Goal: Contribute content: Contribute content

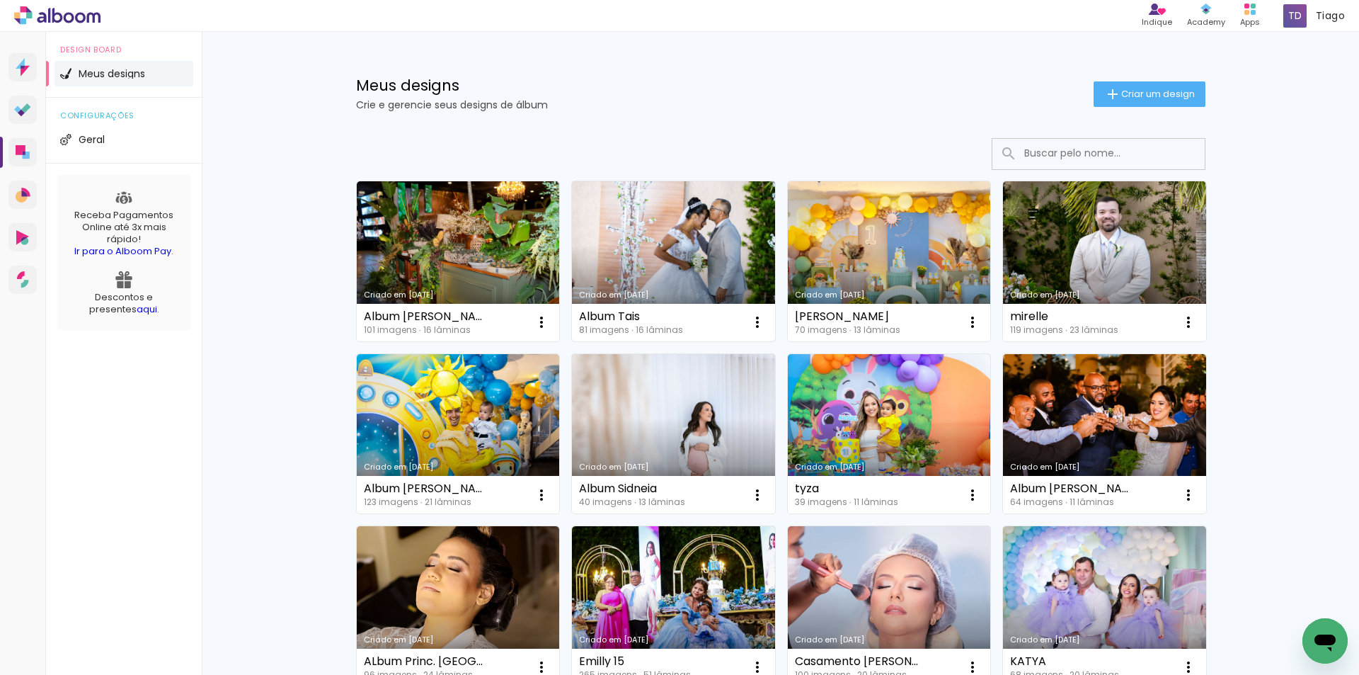
click at [637, 275] on link "Criado em [DATE]" at bounding box center [673, 261] width 203 height 160
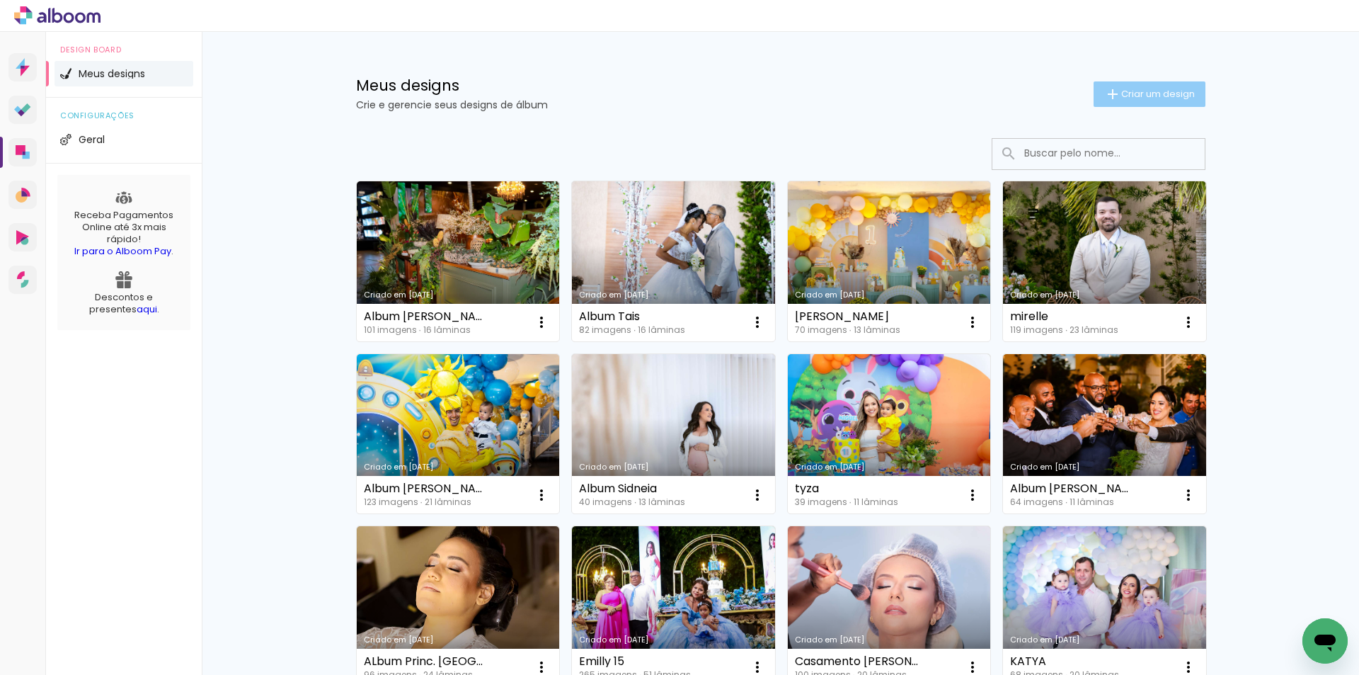
click at [1155, 98] on span "Criar um design" at bounding box center [1159, 93] width 74 height 9
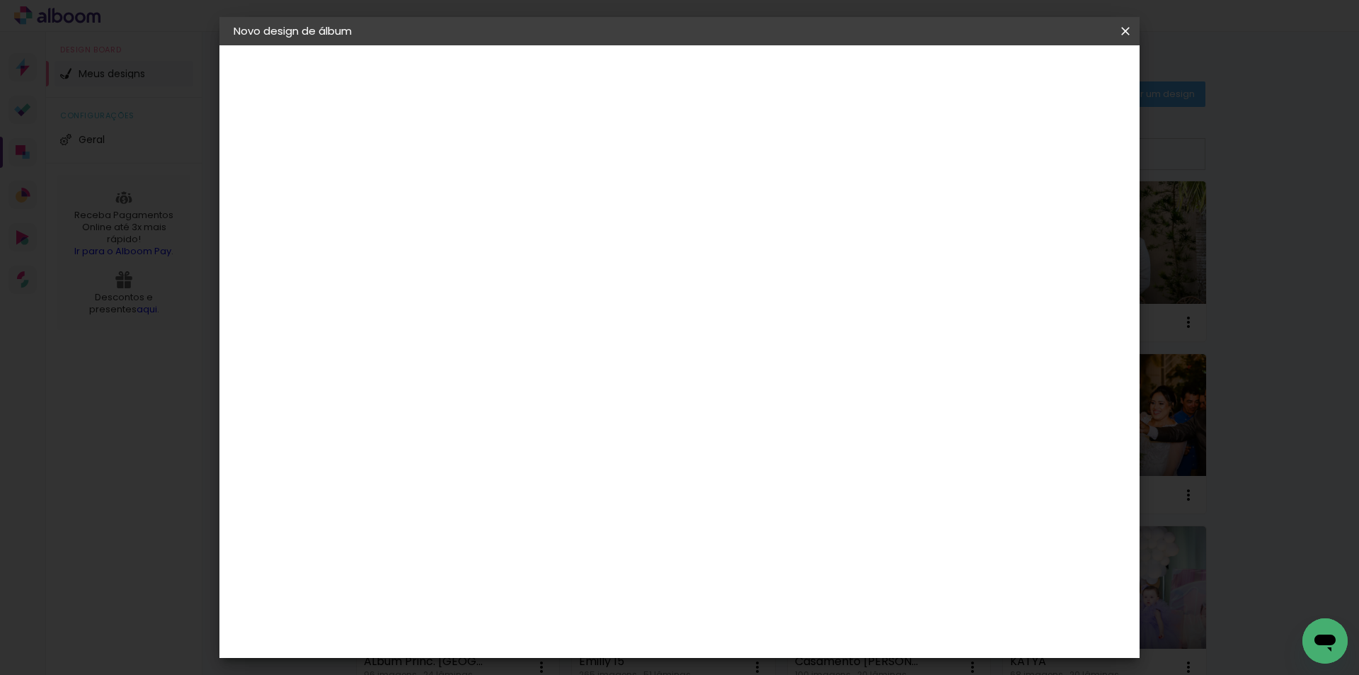
click at [470, 173] on paper-input-container "Título do álbum" at bounding box center [465, 191] width 10 height 36
type input "Album [PERSON_NAME]"
type paper-input "Album [PERSON_NAME]"
click at [0, 0] on slot "Avançar" at bounding box center [0, 0] width 0 height 0
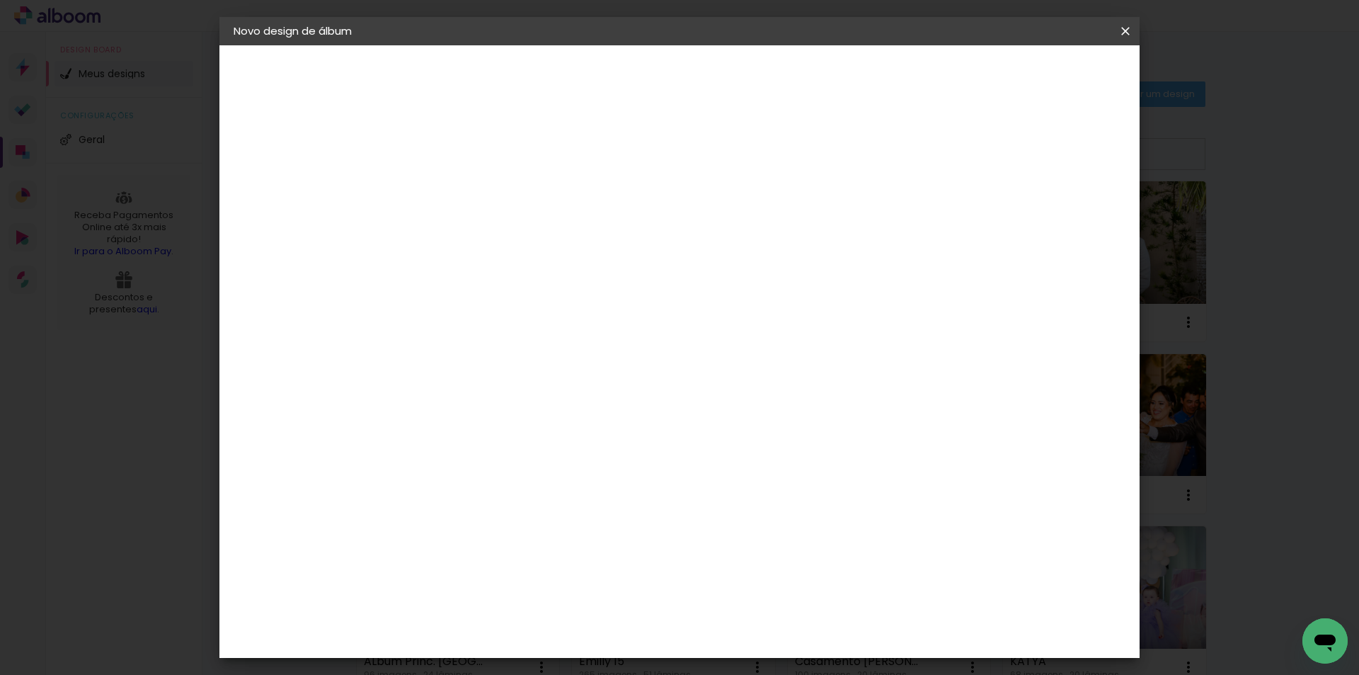
click at [465, 486] on div "Evidence" at bounding box center [481, 491] width 50 height 11
click at [0, 0] on slot "Avançar" at bounding box center [0, 0] width 0 height 0
click at [520, 237] on input "text" at bounding box center [492, 247] width 55 height 22
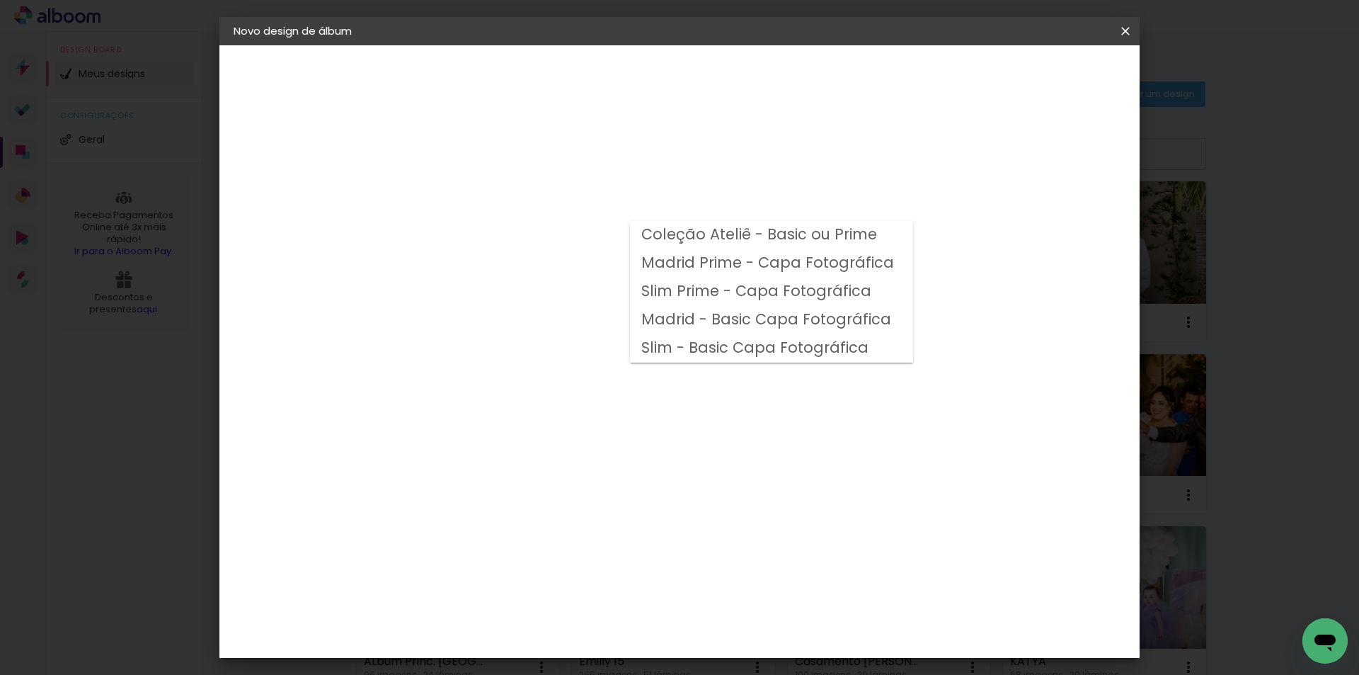
click at [0, 0] on slot "Madrid - Basic Capa Fotográfica" at bounding box center [0, 0] width 0 height 0
type input "Madrid - Basic Capa Fotográfica"
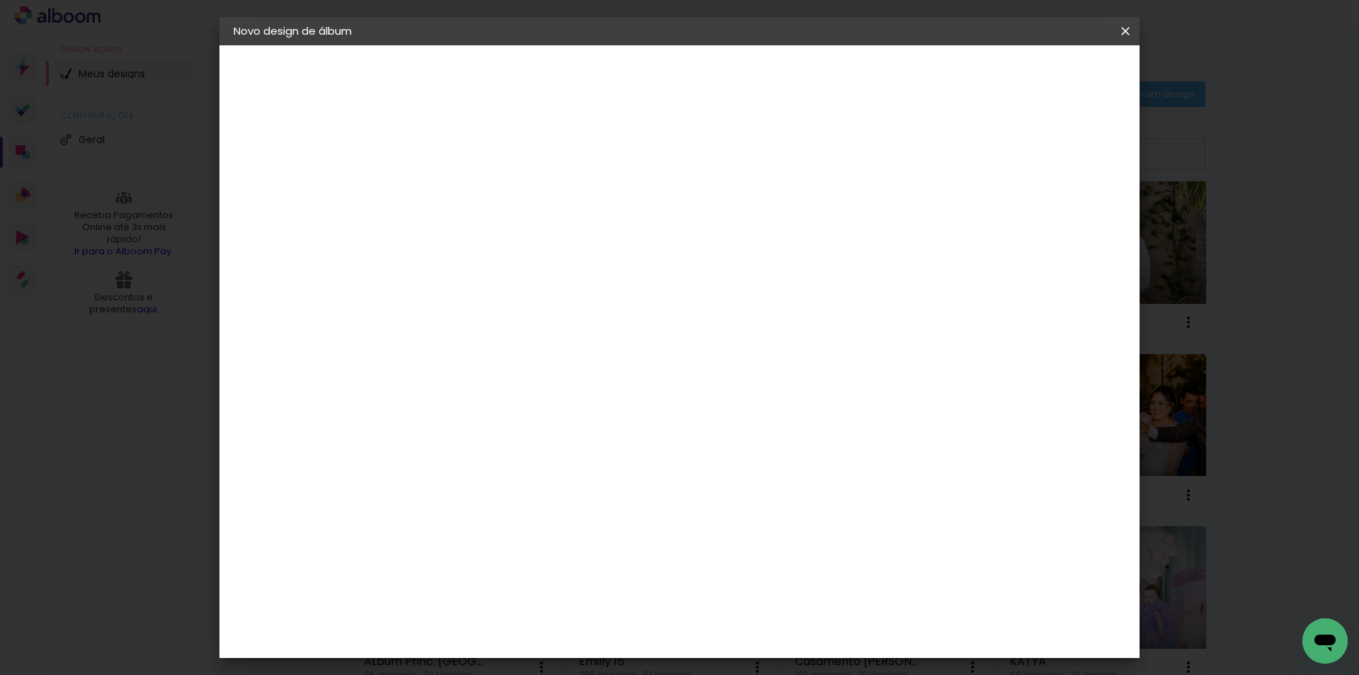
click at [561, 440] on span "20 × 30" at bounding box center [528, 454] width 66 height 29
click at [0, 0] on slot "Avançar" at bounding box center [0, 0] width 0 height 0
click at [1037, 74] on span "Iniciar design" at bounding box center [1005, 75] width 64 height 10
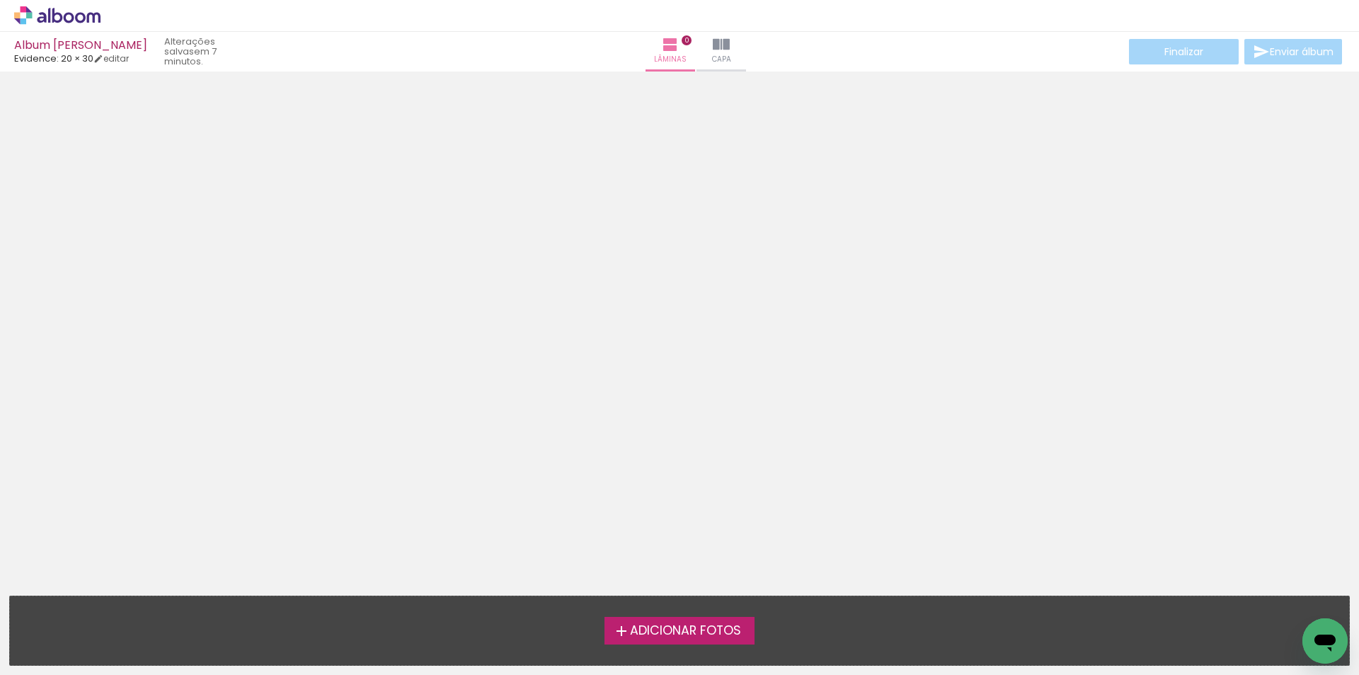
click at [706, 630] on span "Adicionar Fotos" at bounding box center [685, 631] width 111 height 13
click at [0, 0] on input "file" at bounding box center [0, 0] width 0 height 0
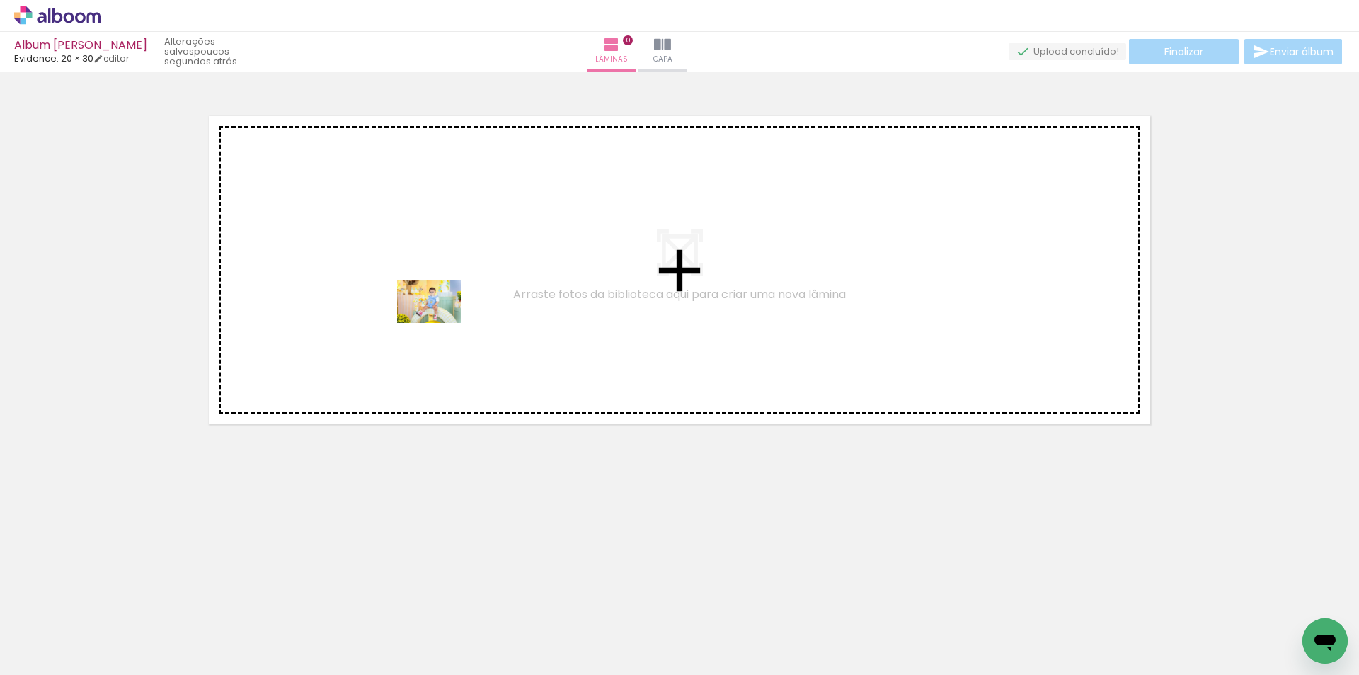
drag, startPoint x: 319, startPoint y: 634, endPoint x: 440, endPoint y: 323, distance: 333.3
click at [440, 323] on quentale-workspace at bounding box center [679, 337] width 1359 height 675
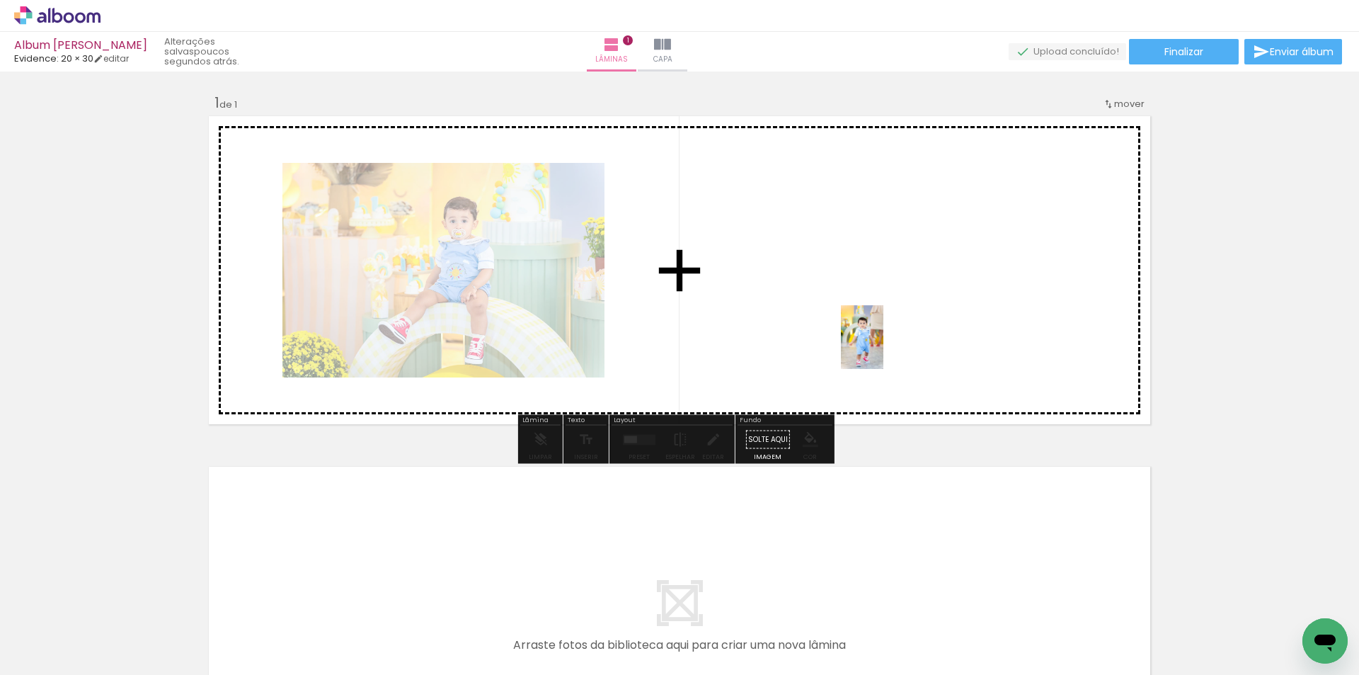
drag, startPoint x: 944, startPoint y: 637, endPoint x: 884, endPoint y: 348, distance: 295.1
click at [884, 348] on quentale-workspace at bounding box center [679, 337] width 1359 height 675
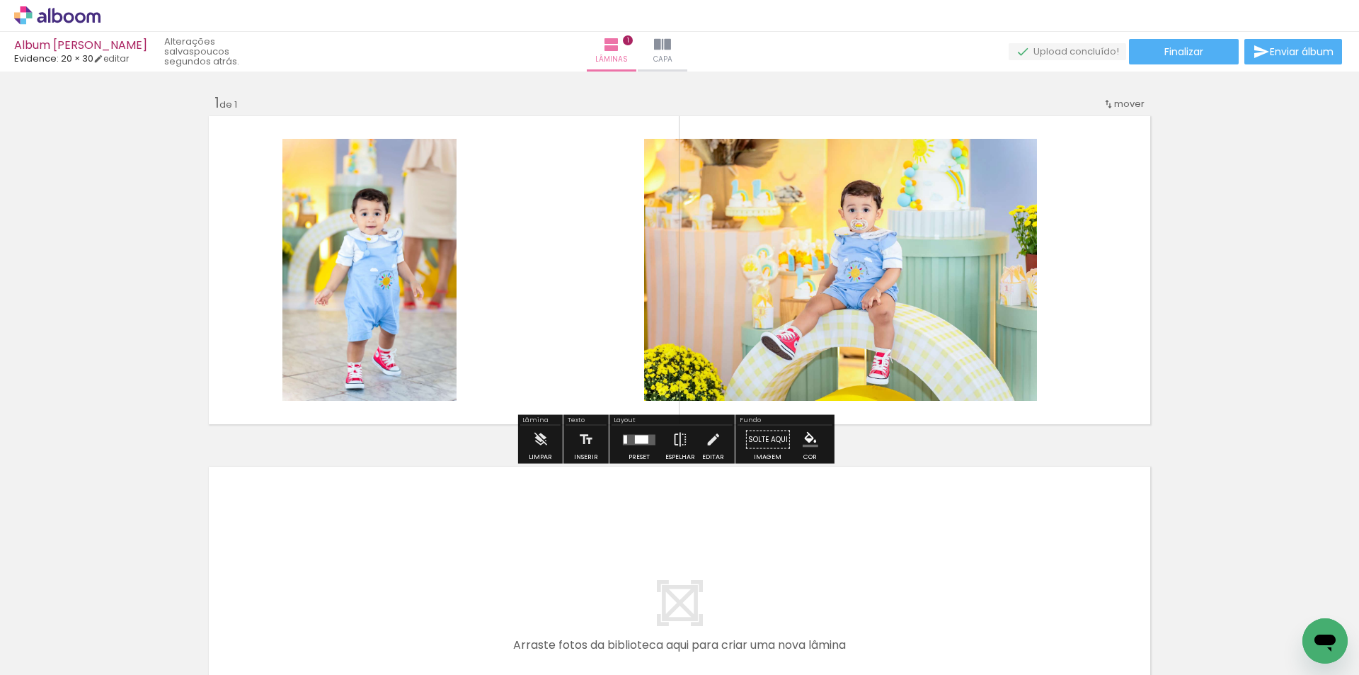
click at [52, 635] on input "Todas as fotos" at bounding box center [40, 632] width 54 height 12
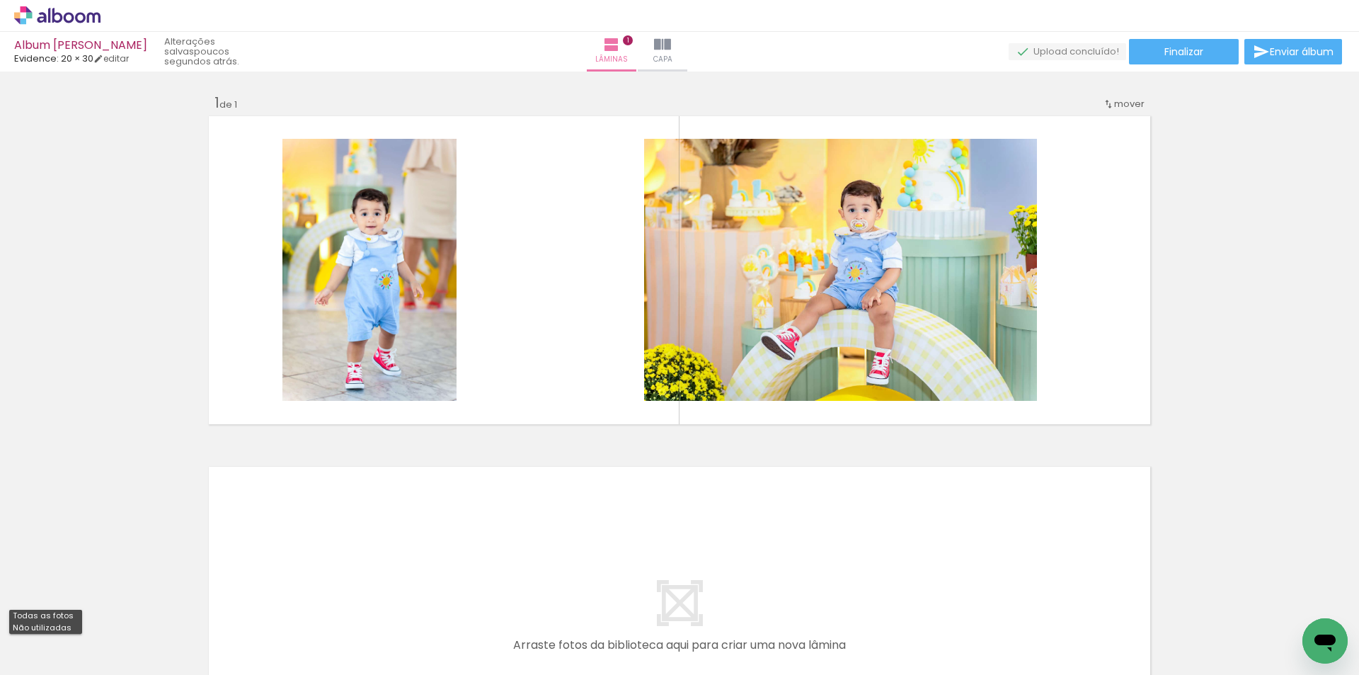
click at [0, 0] on slot "Não utilizadas" at bounding box center [0, 0] width 0 height 0
type input "Não utilizadas"
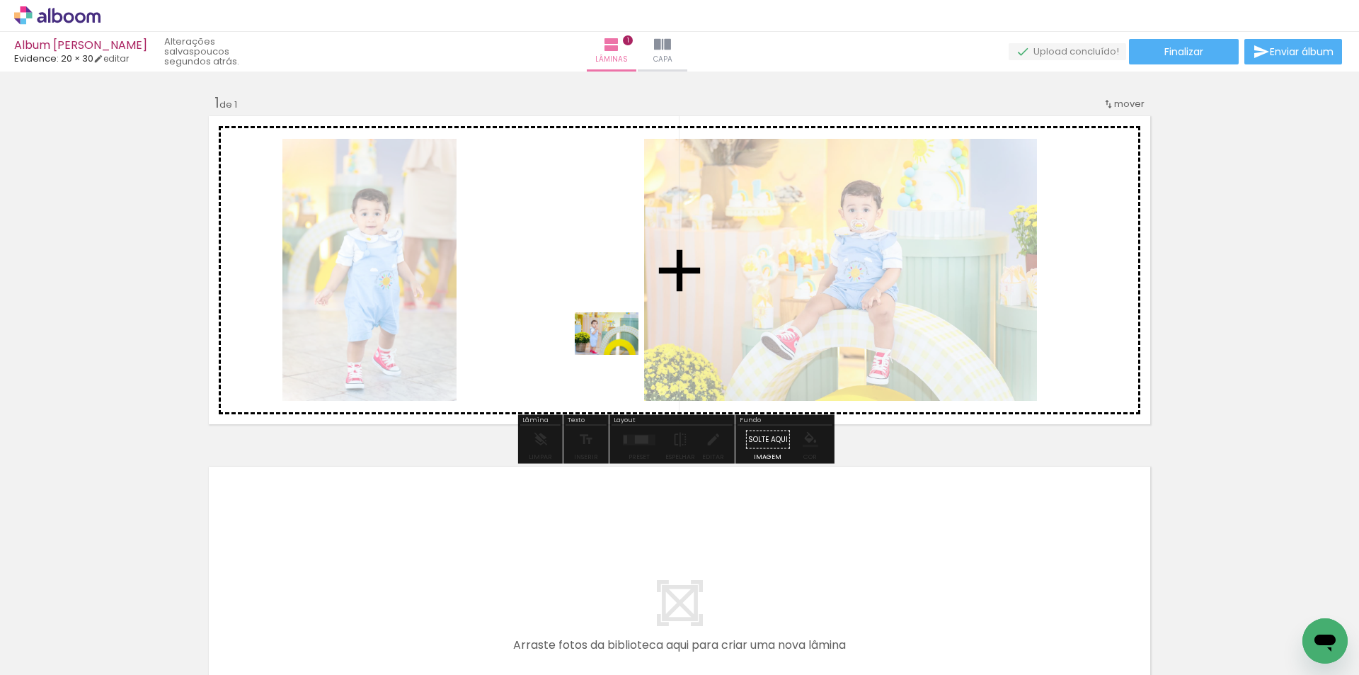
drag, startPoint x: 720, startPoint y: 642, endPoint x: 617, endPoint y: 355, distance: 305.3
click at [617, 355] on quentale-workspace at bounding box center [679, 337] width 1359 height 675
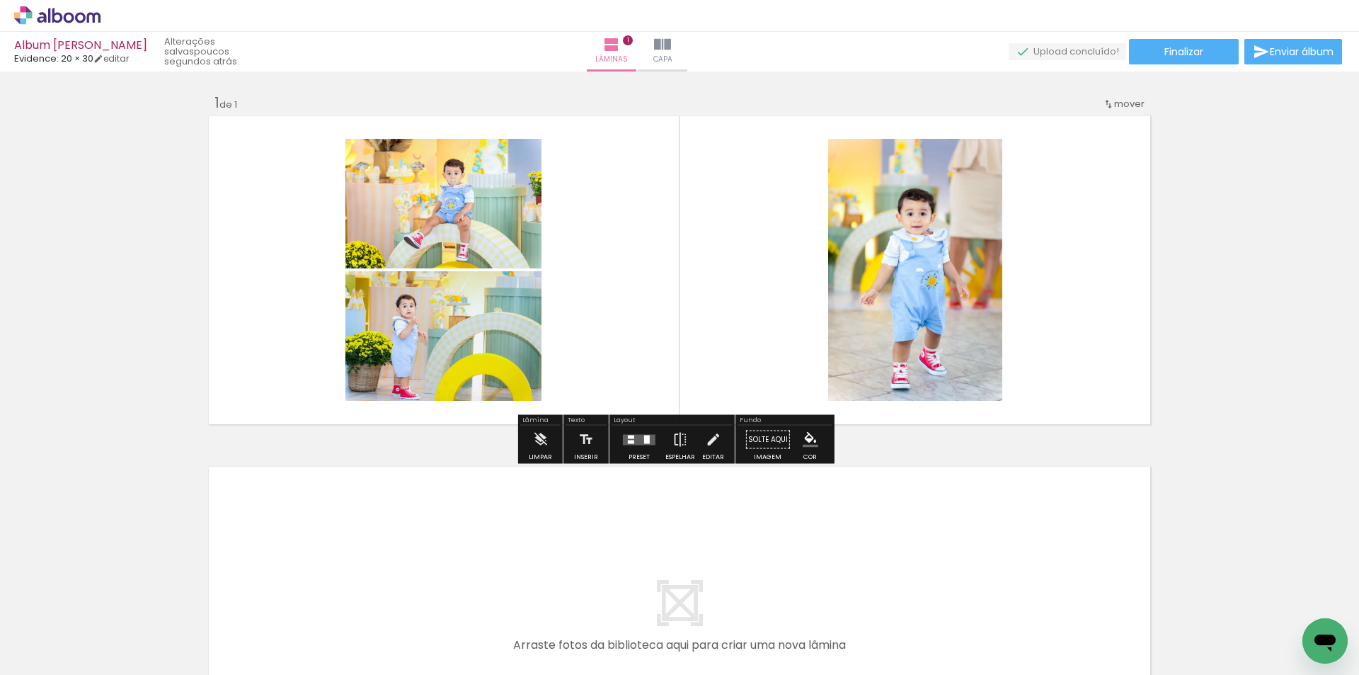
click at [630, 445] on div at bounding box center [639, 440] width 38 height 28
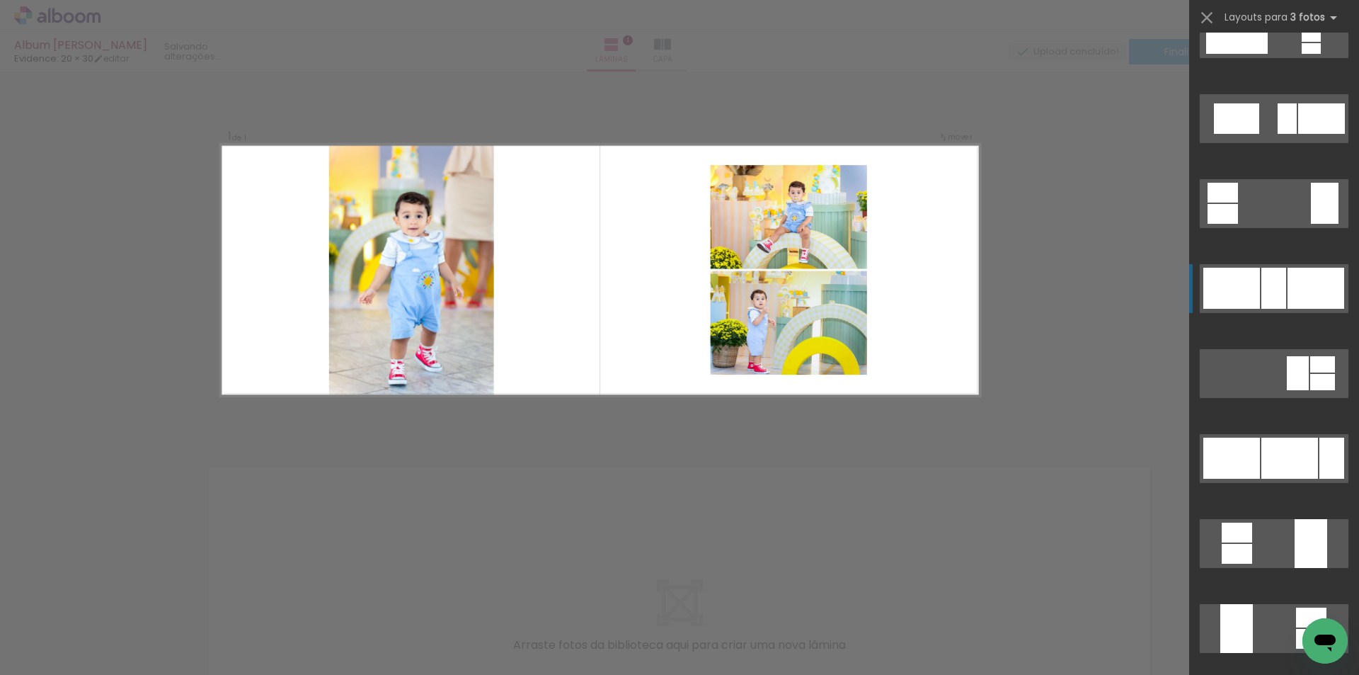
scroll to position [1416, 0]
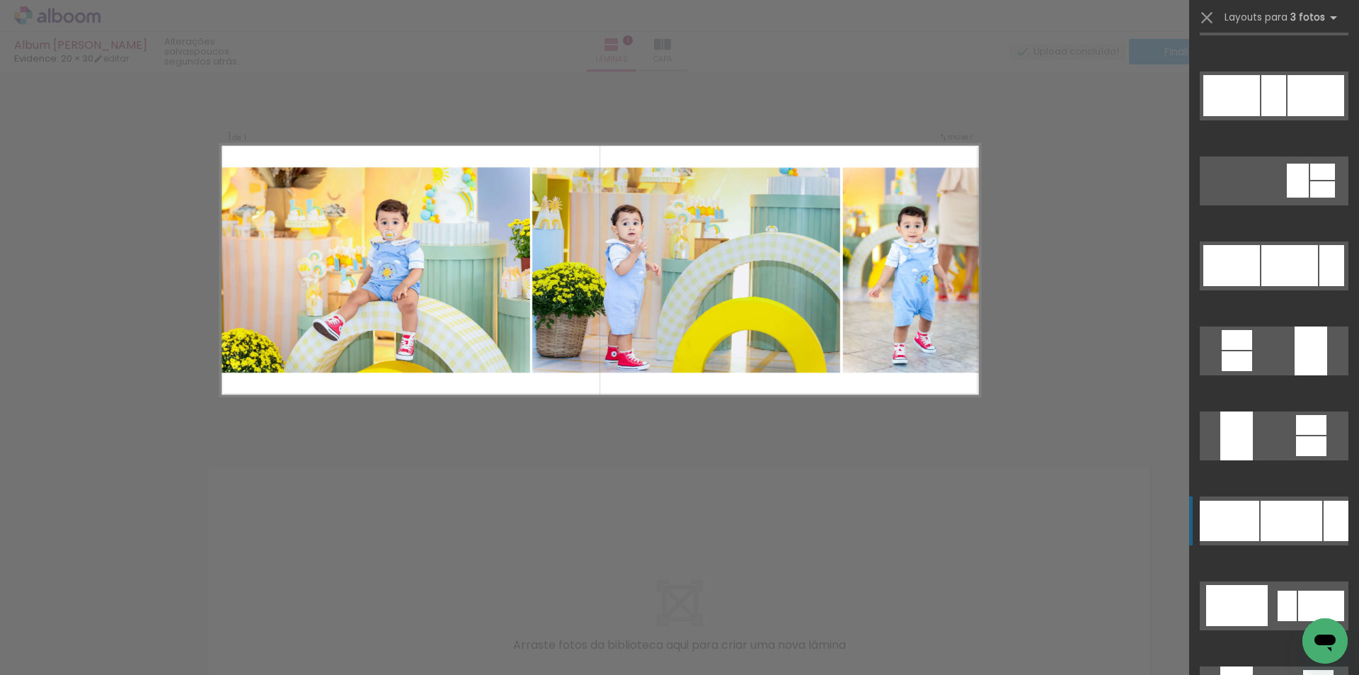
click at [1279, 509] on div at bounding box center [1292, 521] width 62 height 40
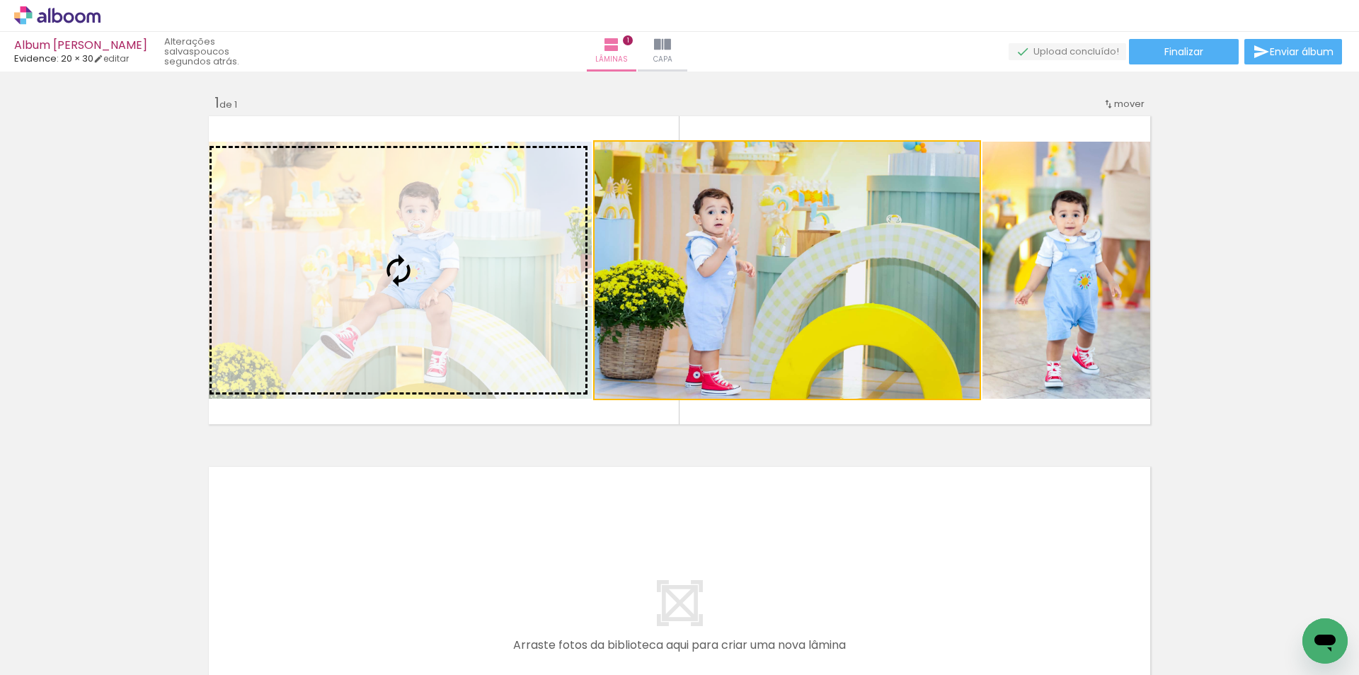
drag, startPoint x: 864, startPoint y: 358, endPoint x: 452, endPoint y: 309, distance: 415.0
click at [0, 0] on slot at bounding box center [0, 0] width 0 height 0
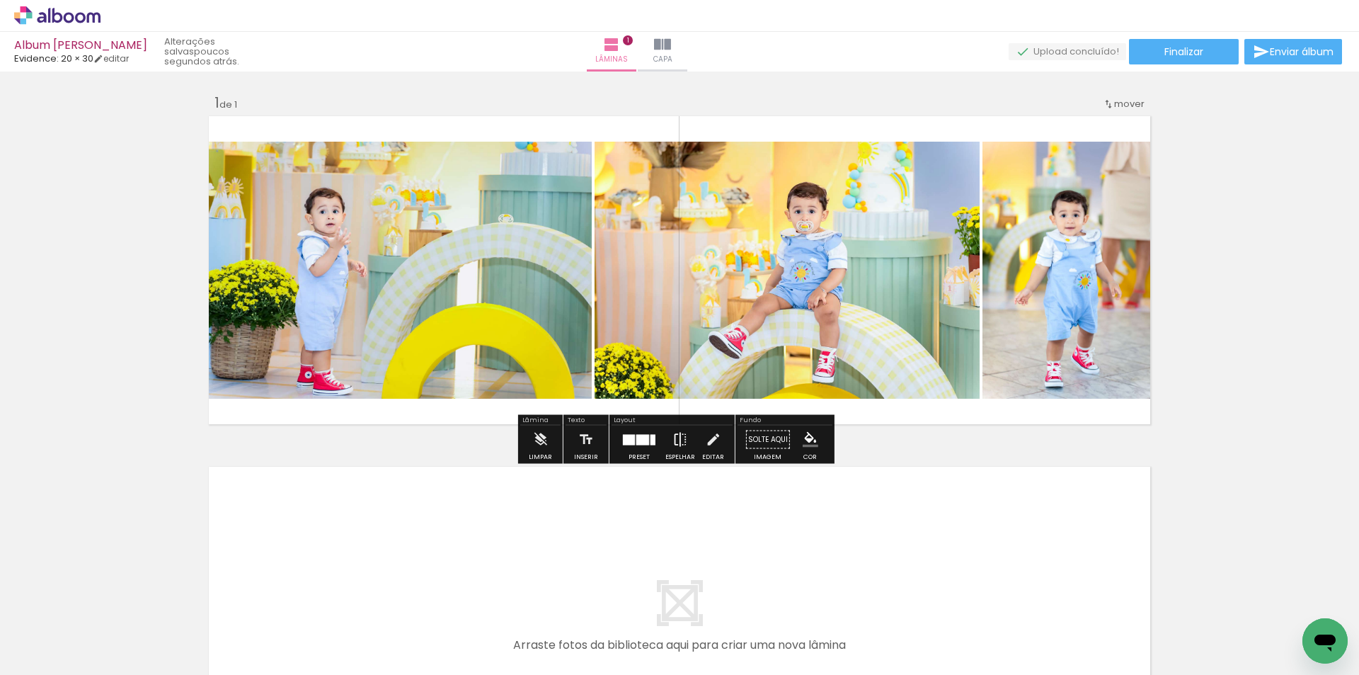
click at [673, 438] on iron-icon at bounding box center [681, 440] width 16 height 28
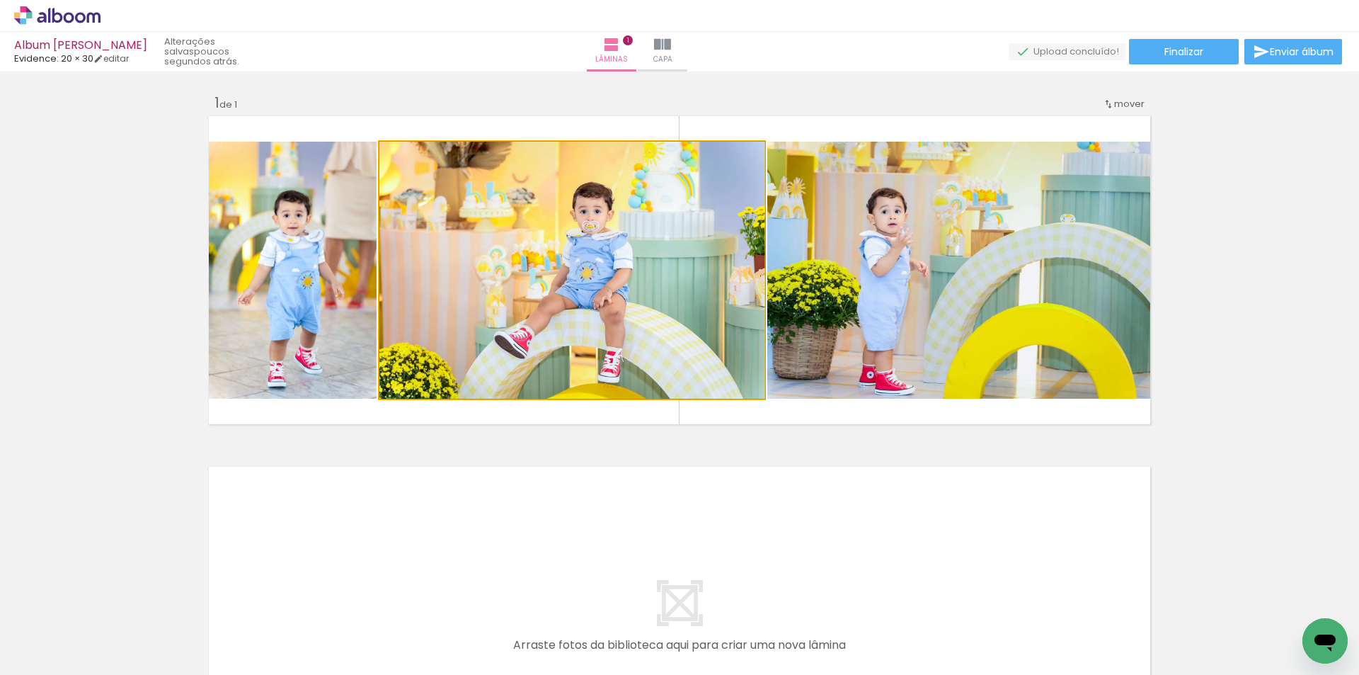
drag, startPoint x: 508, startPoint y: 270, endPoint x: 743, endPoint y: 270, distance: 234.4
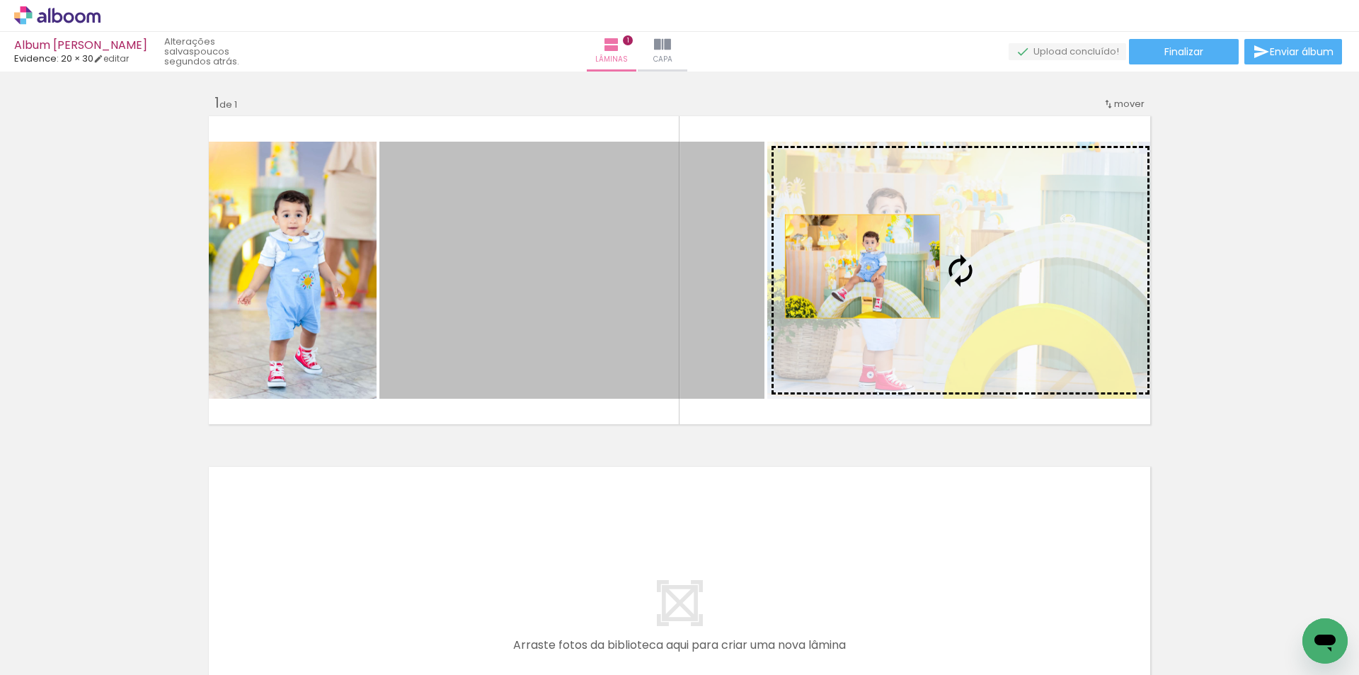
drag, startPoint x: 608, startPoint y: 266, endPoint x: 857, endPoint y: 266, distance: 249.9
click at [0, 0] on slot at bounding box center [0, 0] width 0 height 0
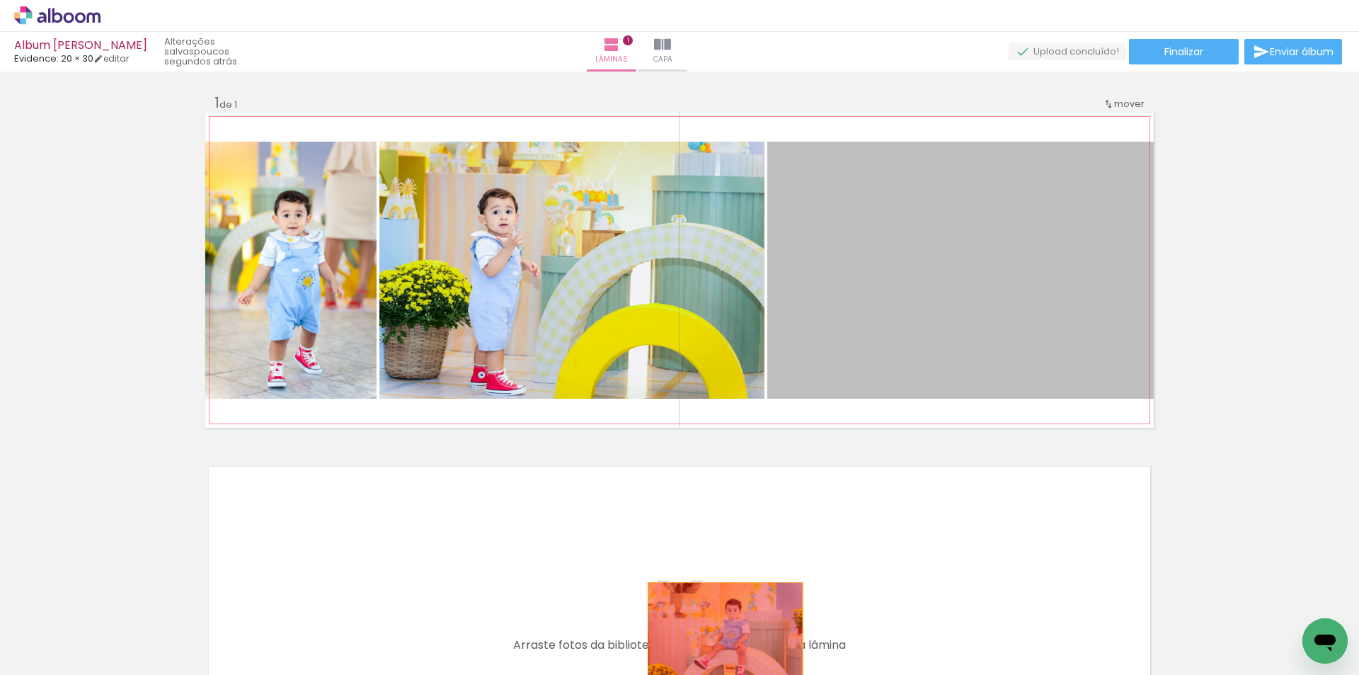
drag, startPoint x: 871, startPoint y: 236, endPoint x: 720, endPoint y: 637, distance: 428.2
click at [720, 637] on quentale-workspace at bounding box center [679, 337] width 1359 height 675
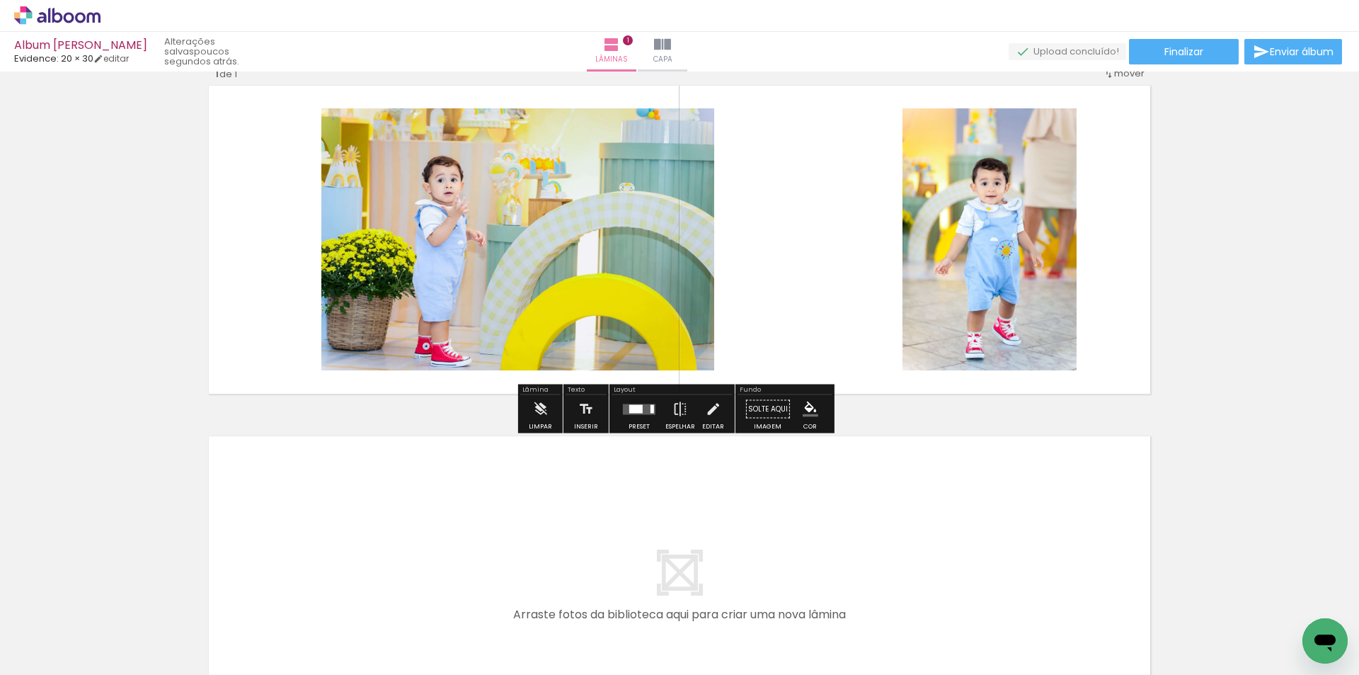
scroll to position [47, 0]
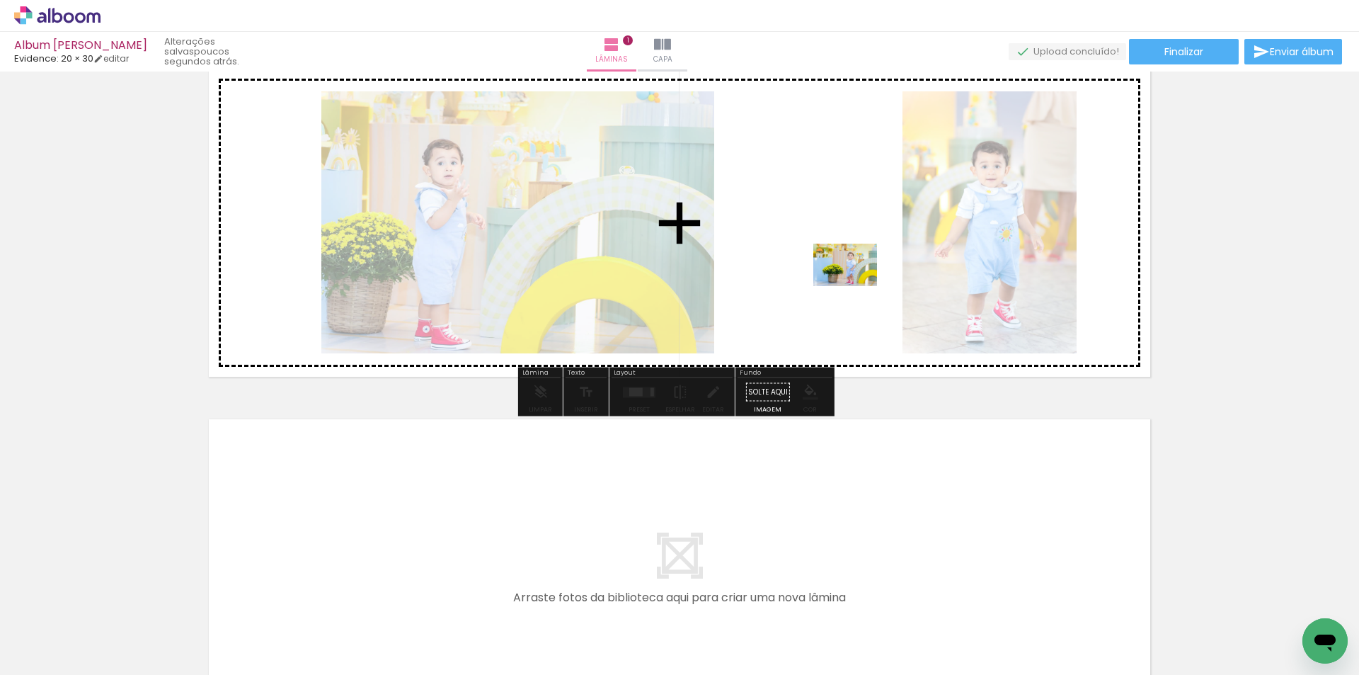
drag, startPoint x: 813, startPoint y: 628, endPoint x: 856, endPoint y: 286, distance: 344.7
click at [856, 286] on quentale-workspace at bounding box center [679, 337] width 1359 height 675
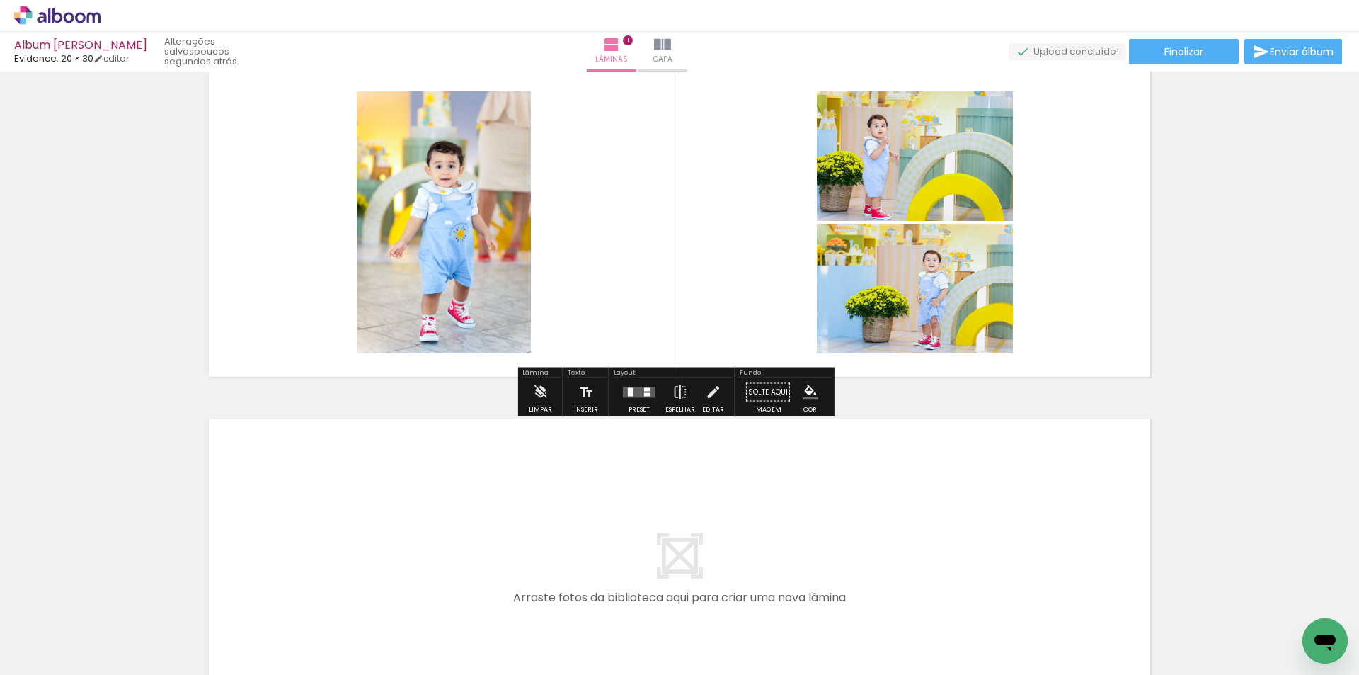
click at [647, 397] on quentale-layouter at bounding box center [639, 392] width 33 height 11
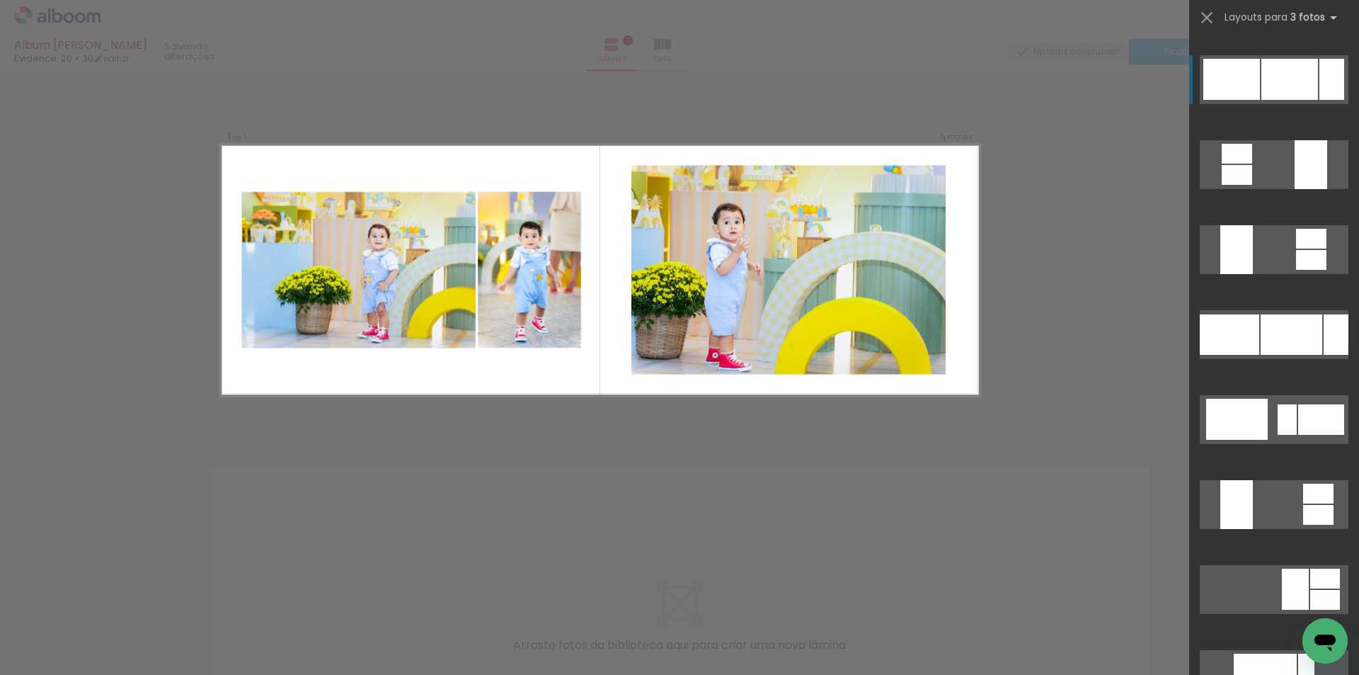
scroll to position [1605, 0]
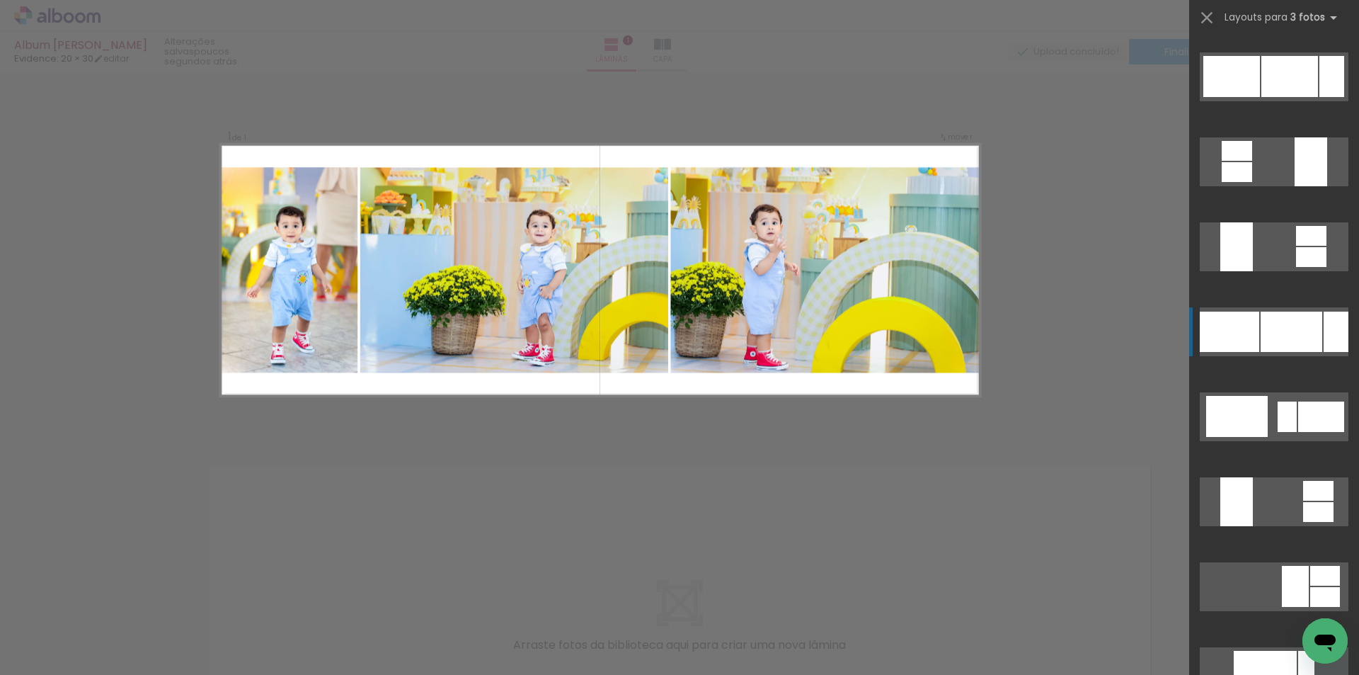
click at [1309, 329] on div at bounding box center [1292, 332] width 62 height 40
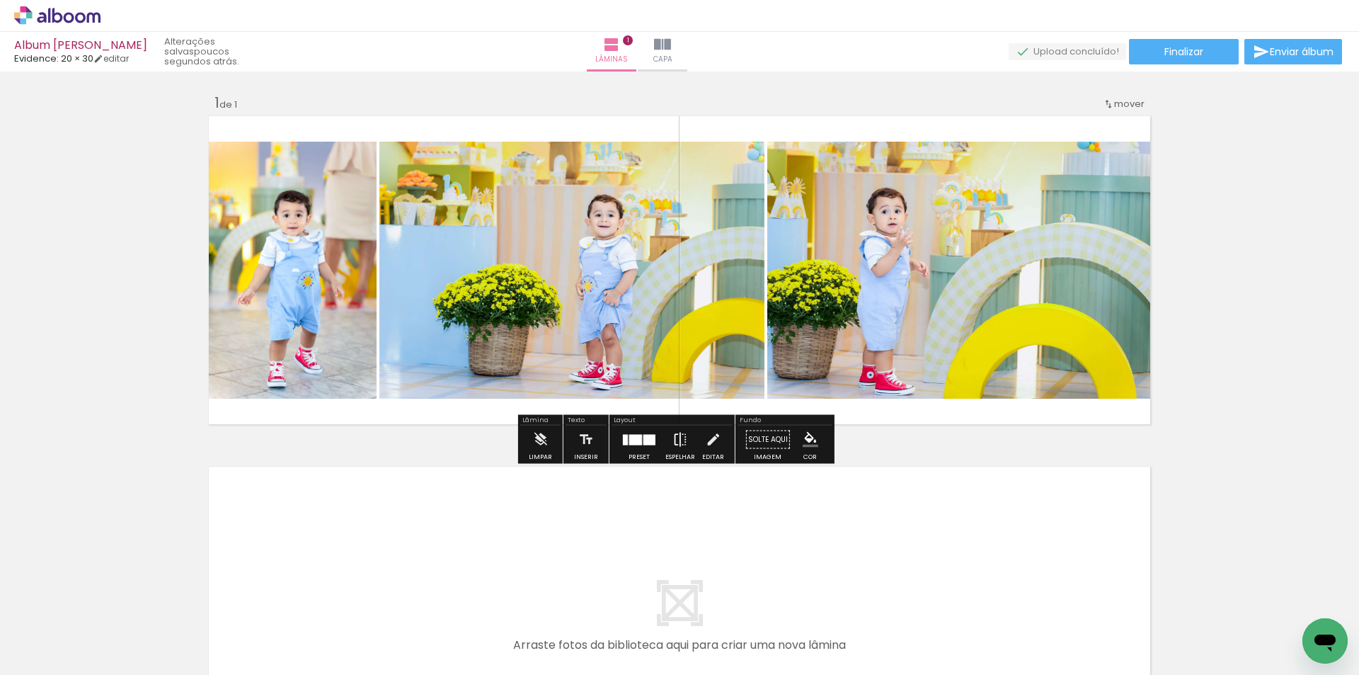
click at [673, 444] on iron-icon at bounding box center [681, 440] width 16 height 28
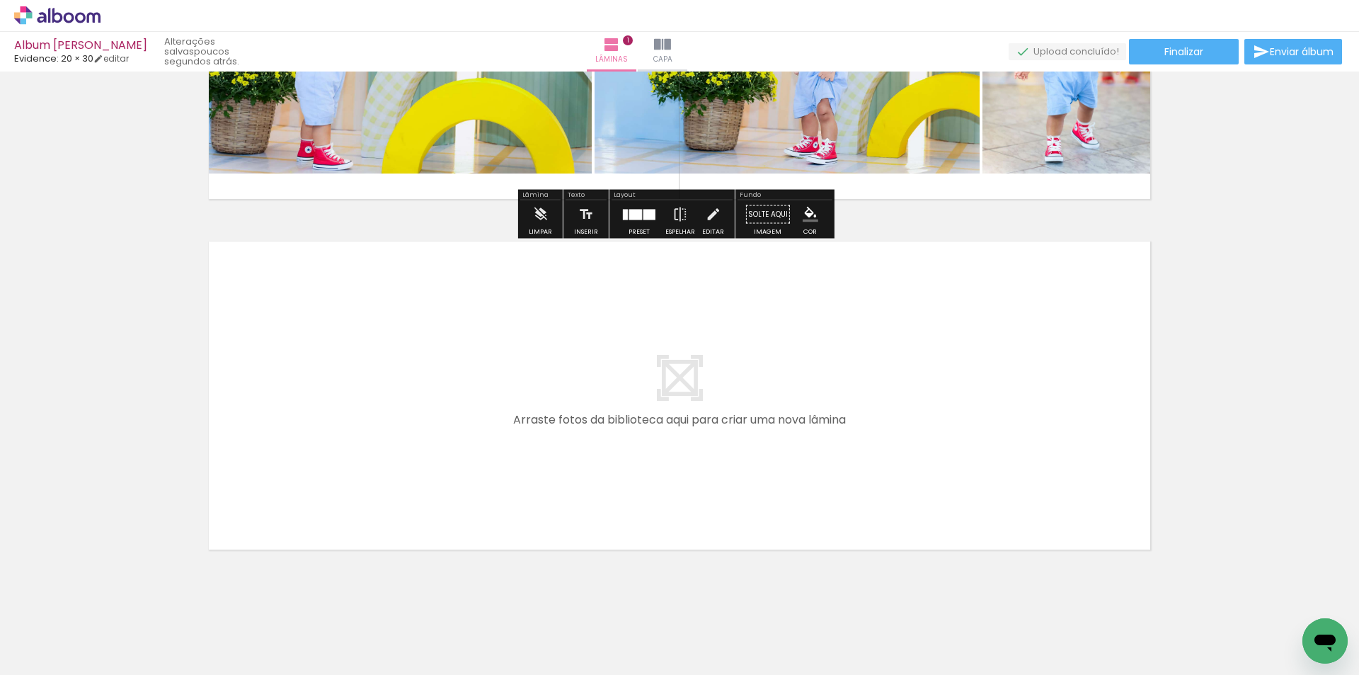
scroll to position [241, 0]
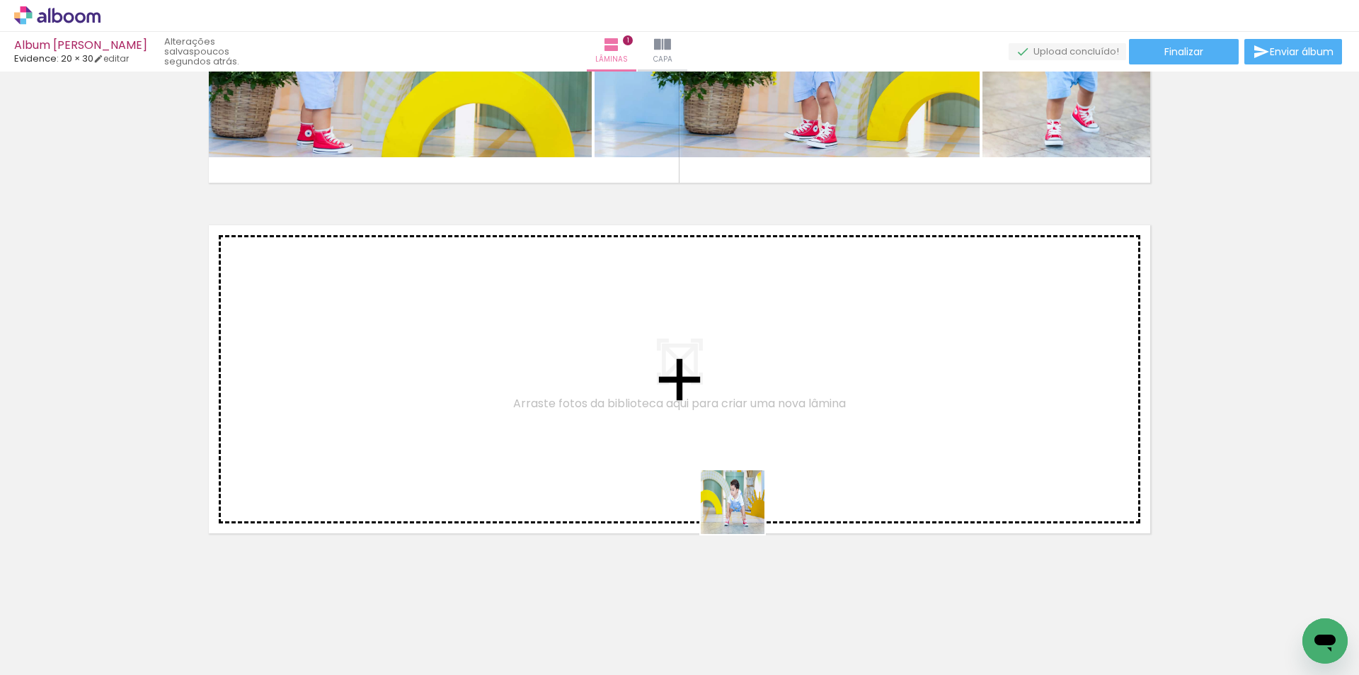
drag, startPoint x: 736, startPoint y: 628, endPoint x: 746, endPoint y: 467, distance: 161.0
click at [746, 467] on quentale-workspace at bounding box center [679, 337] width 1359 height 675
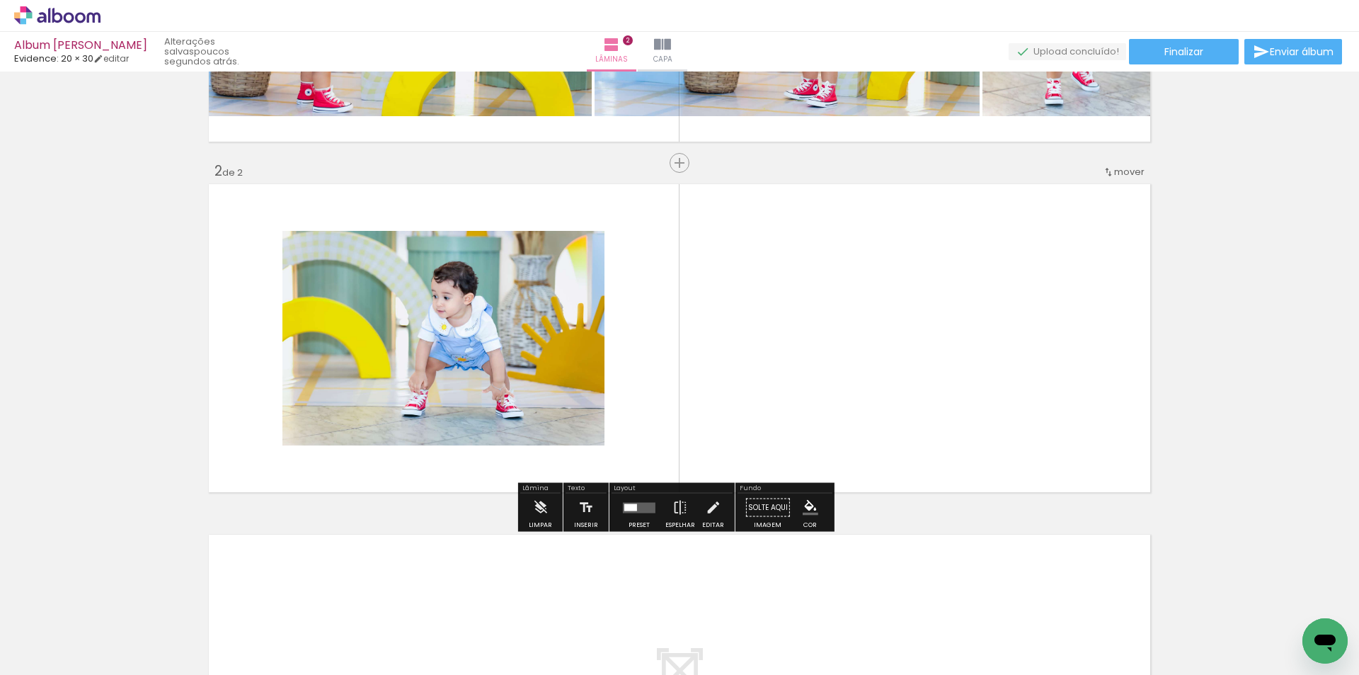
scroll to position [292, 0]
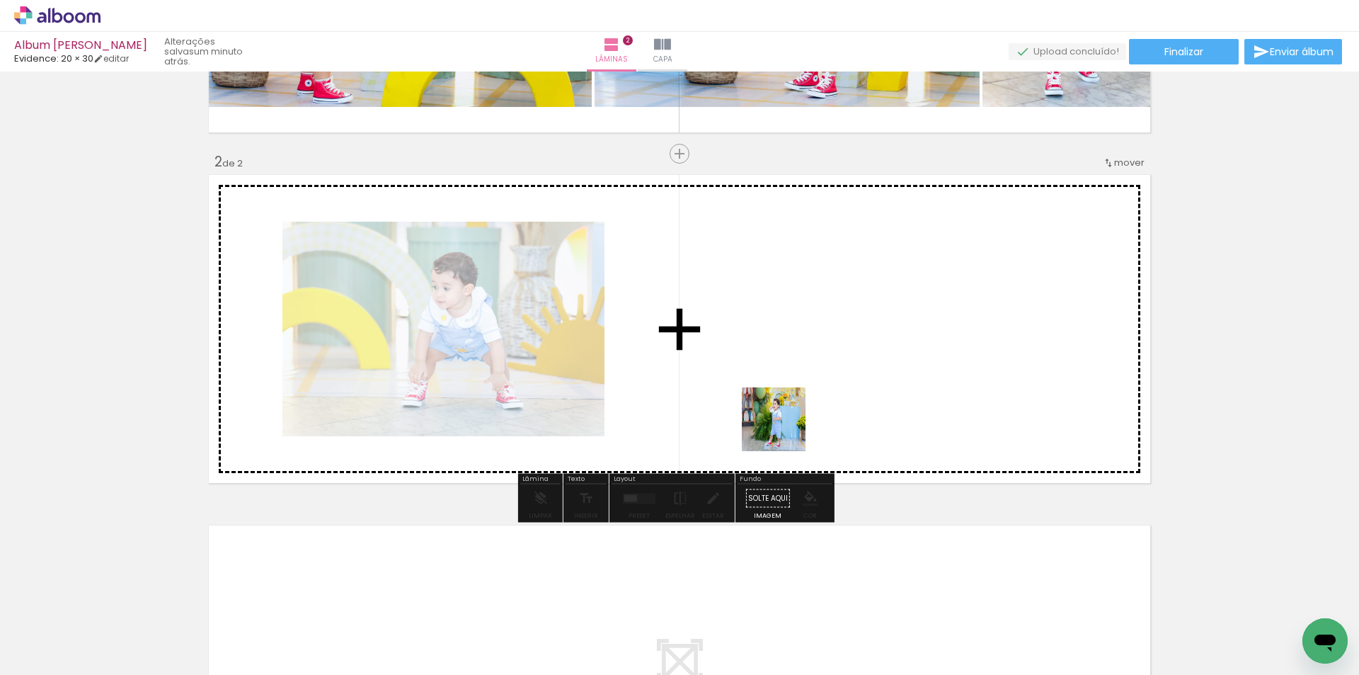
drag, startPoint x: 721, startPoint y: 638, endPoint x: 788, endPoint y: 398, distance: 249.3
click at [788, 398] on quentale-workspace at bounding box center [679, 337] width 1359 height 675
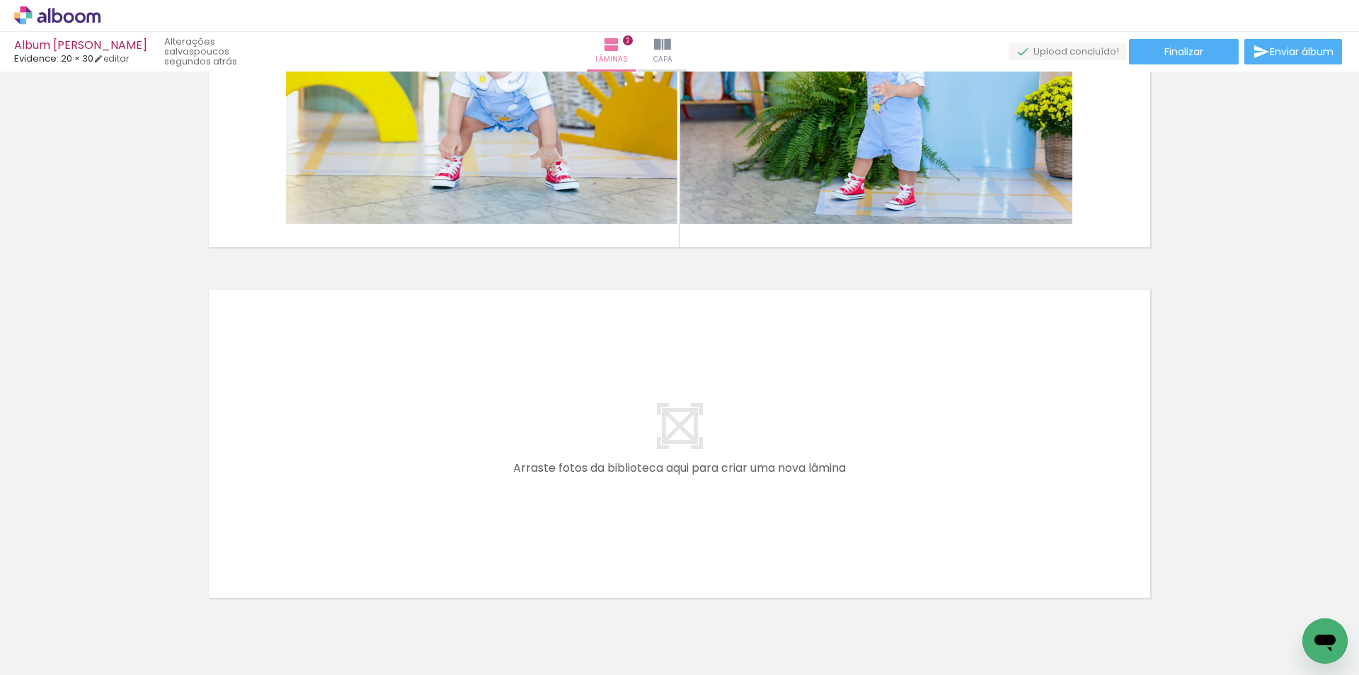
scroll to position [0, 0]
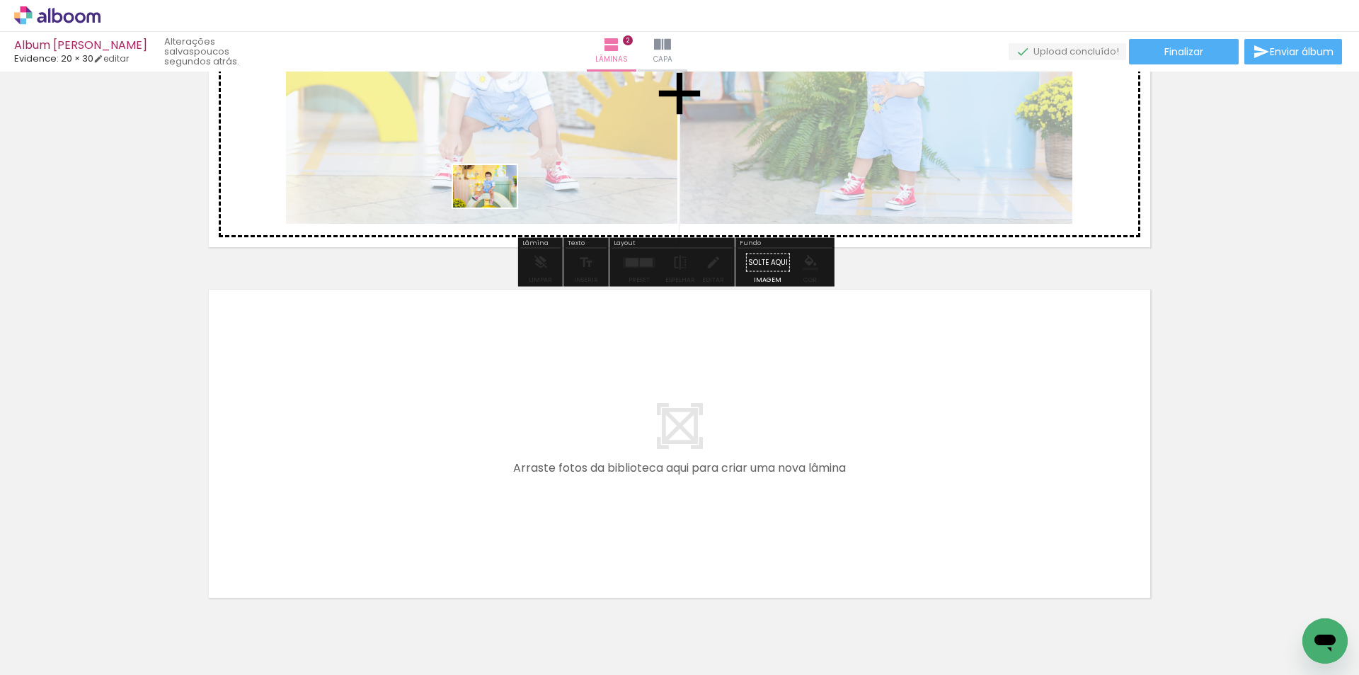
drag, startPoint x: 290, startPoint y: 632, endPoint x: 506, endPoint y: 186, distance: 495.6
click at [506, 186] on quentale-workspace at bounding box center [679, 337] width 1359 height 675
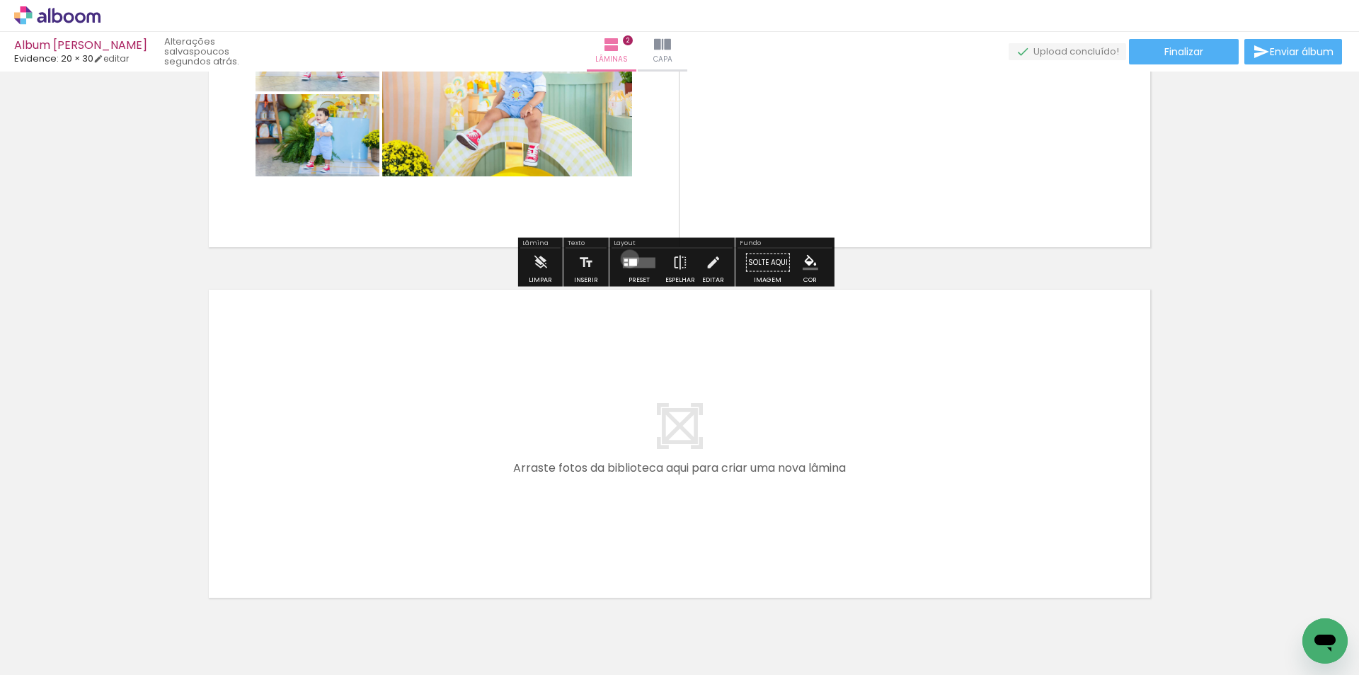
click at [629, 258] on div at bounding box center [633, 261] width 8 height 7
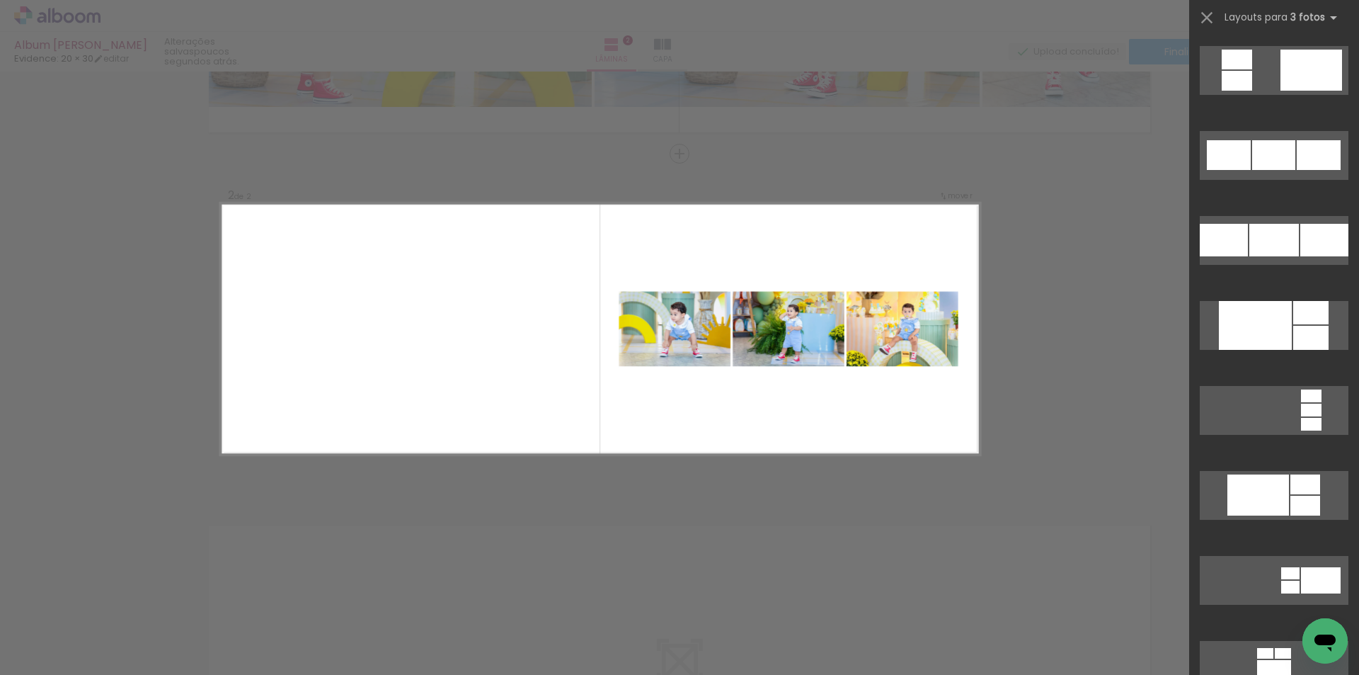
scroll to position [1652, 0]
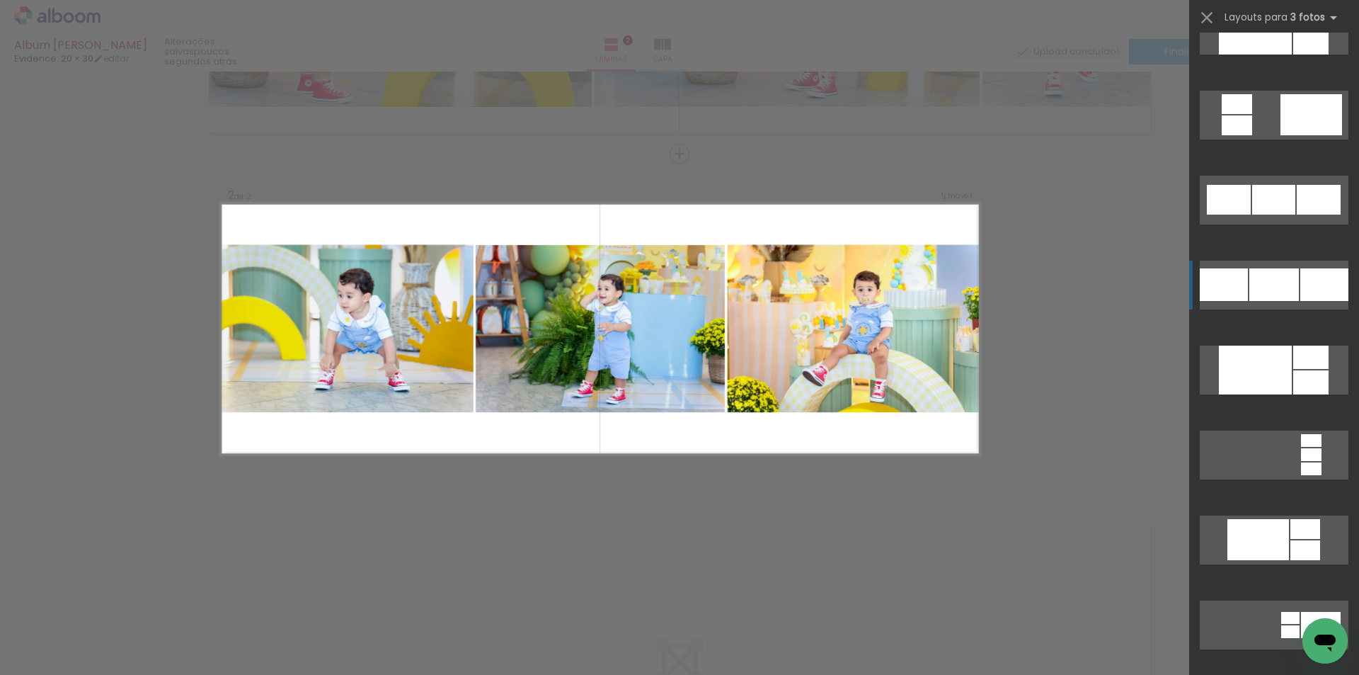
click at [1312, 275] on div at bounding box center [1325, 284] width 48 height 33
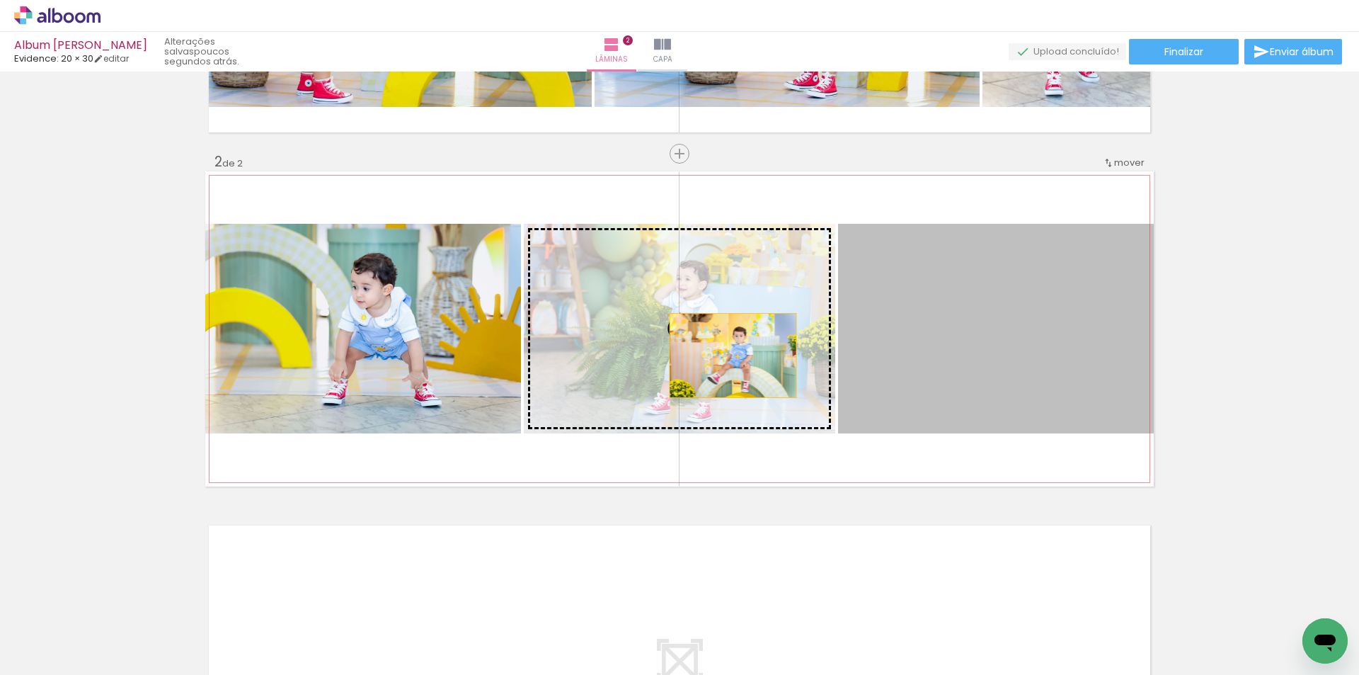
drag, startPoint x: 981, startPoint y: 367, endPoint x: 728, endPoint y: 355, distance: 253.8
click at [0, 0] on slot at bounding box center [0, 0] width 0 height 0
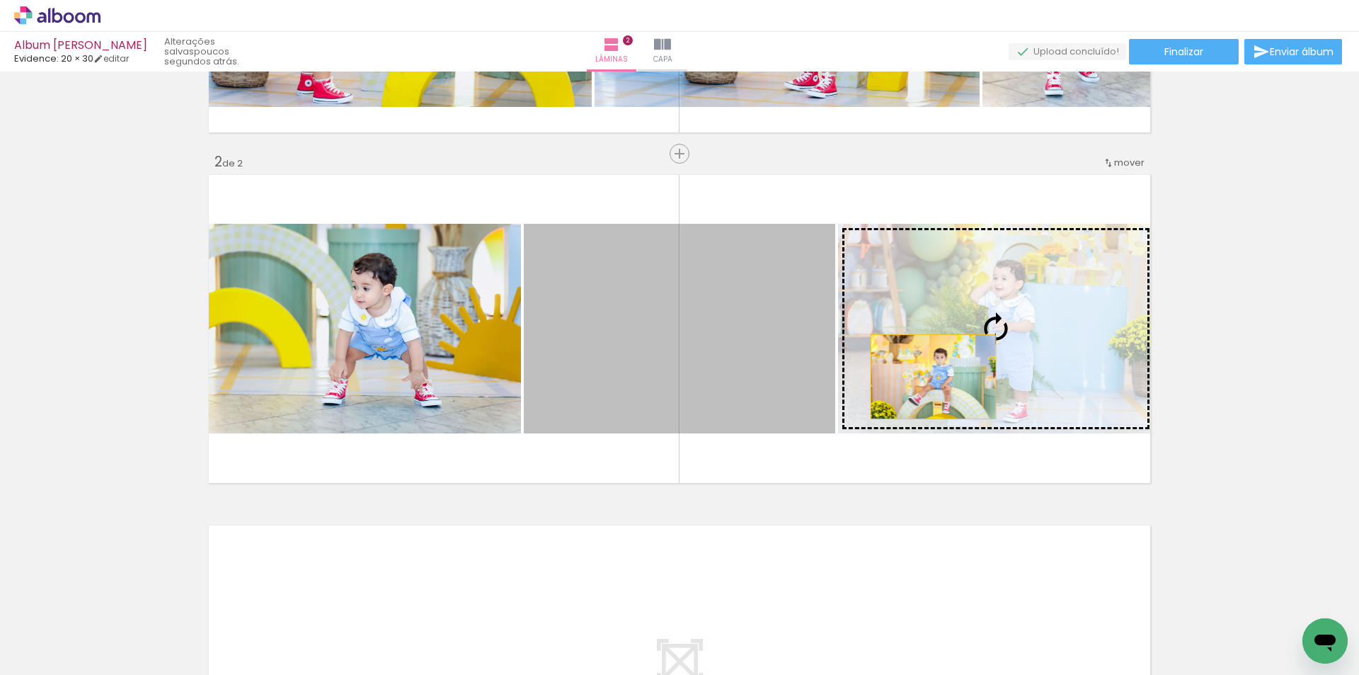
drag, startPoint x: 729, startPoint y: 386, endPoint x: 983, endPoint y: 377, distance: 255.1
click at [0, 0] on slot at bounding box center [0, 0] width 0 height 0
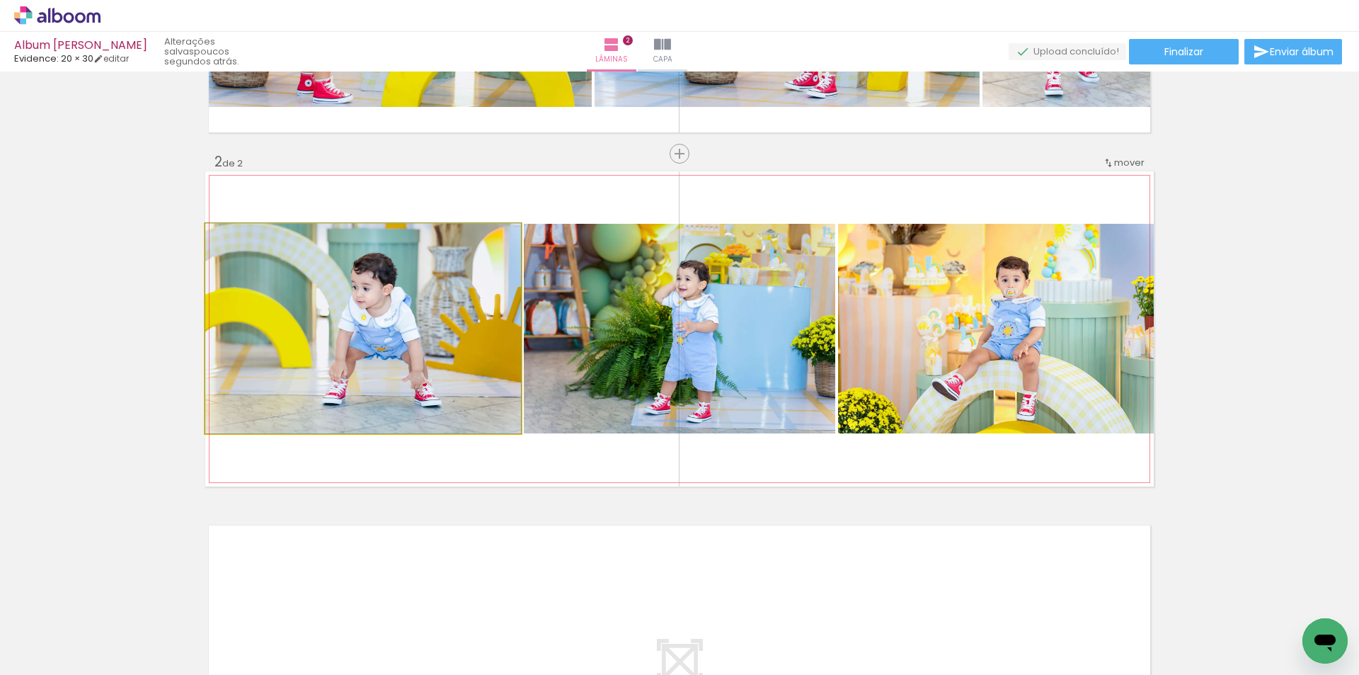
drag, startPoint x: 337, startPoint y: 377, endPoint x: 676, endPoint y: 365, distance: 339.4
click at [0, 0] on slot at bounding box center [0, 0] width 0 height 0
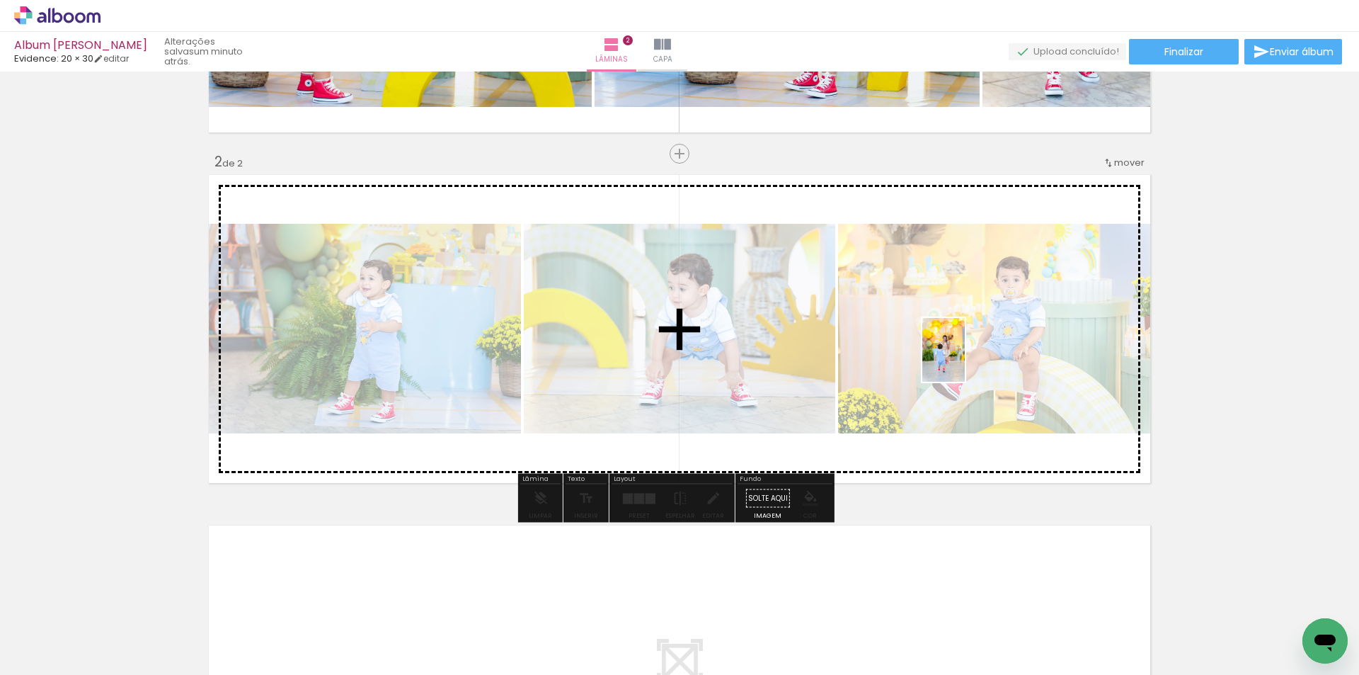
drag, startPoint x: 389, startPoint y: 644, endPoint x: 988, endPoint y: 363, distance: 661.3
click at [969, 360] on quentale-workspace at bounding box center [679, 337] width 1359 height 675
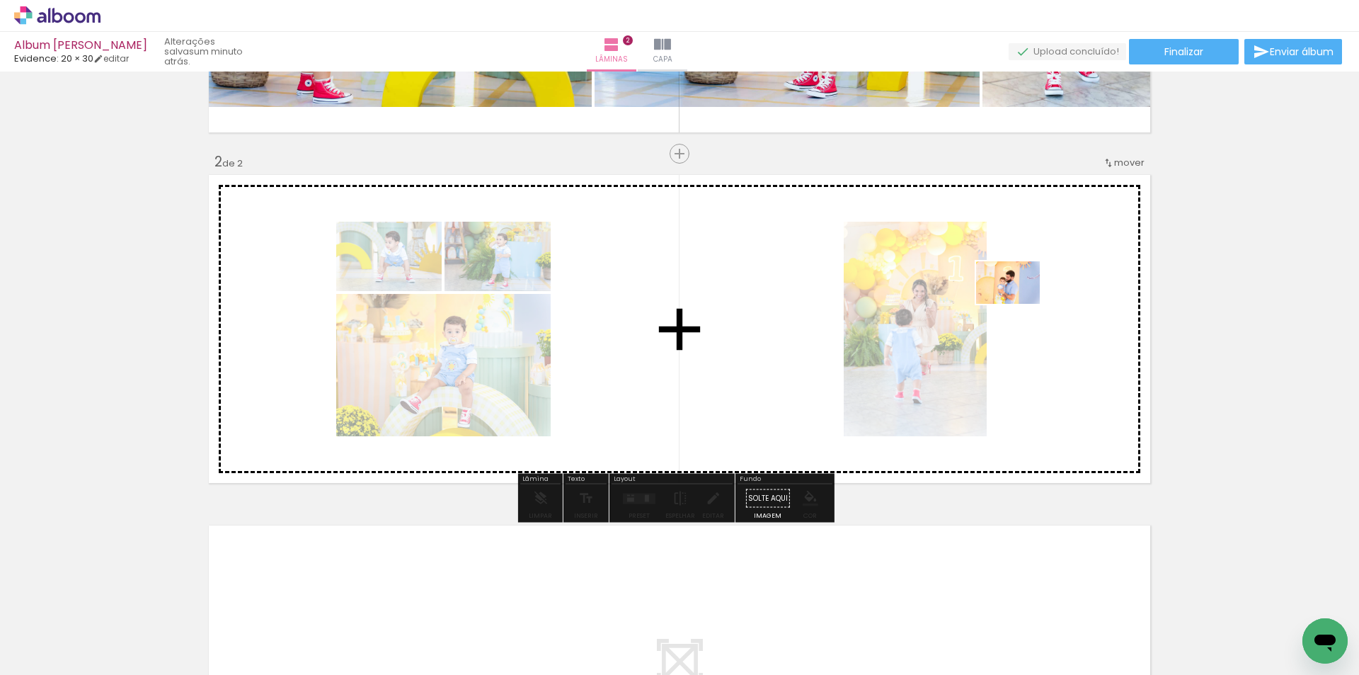
drag, startPoint x: 225, startPoint y: 645, endPoint x: 1019, endPoint y: 304, distance: 864.0
click at [1019, 304] on quentale-workspace at bounding box center [679, 337] width 1359 height 675
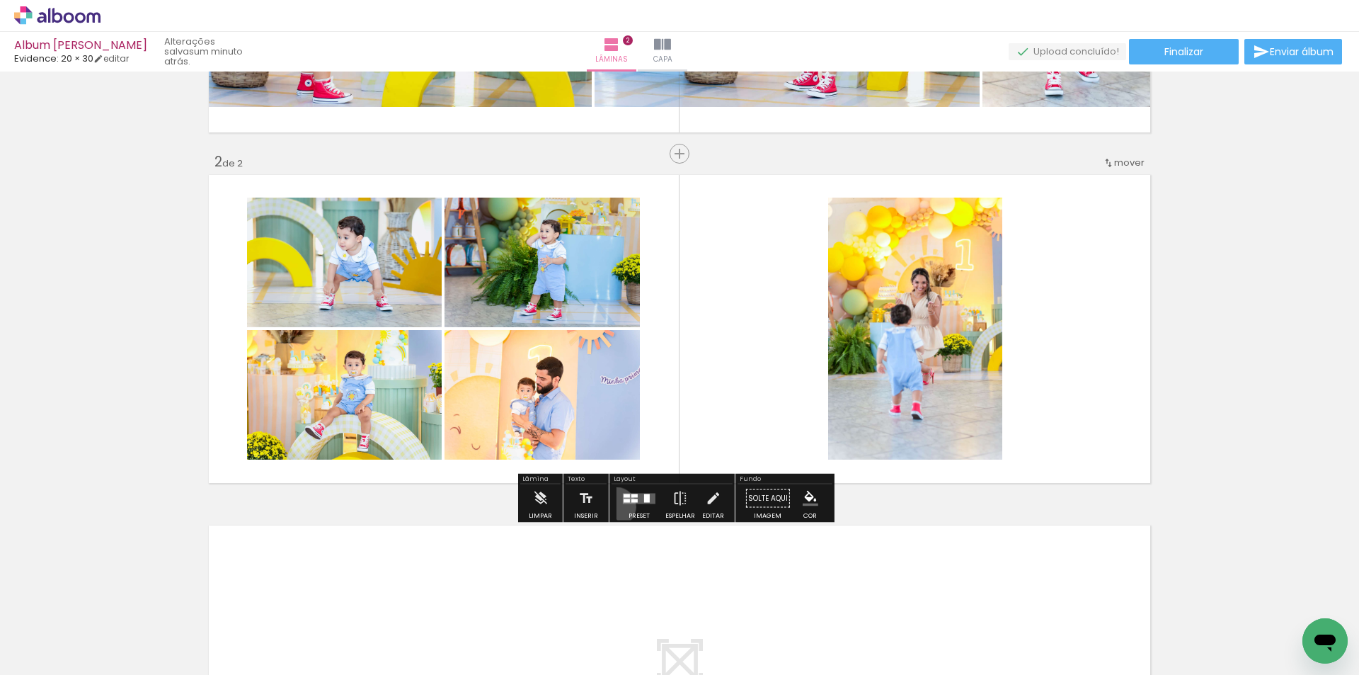
click at [617, 506] on paper-button "Preset" at bounding box center [639, 502] width 45 height 36
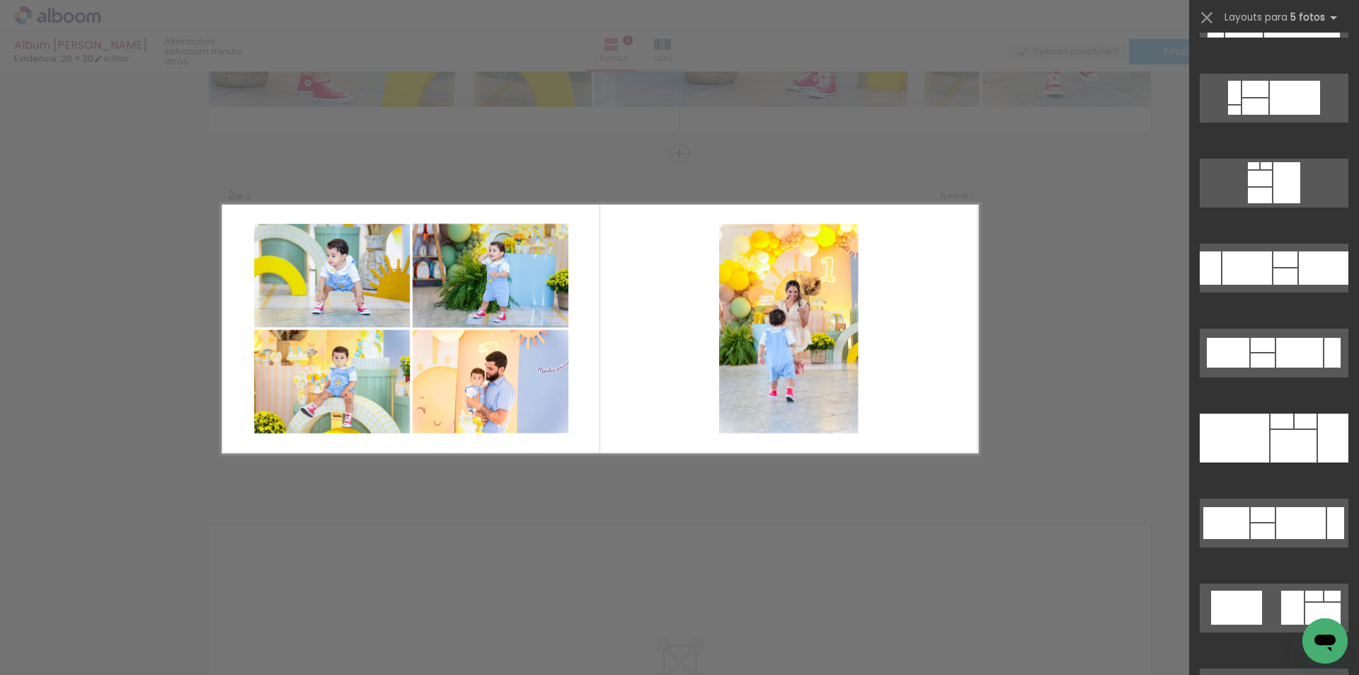
scroll to position [6642, 0]
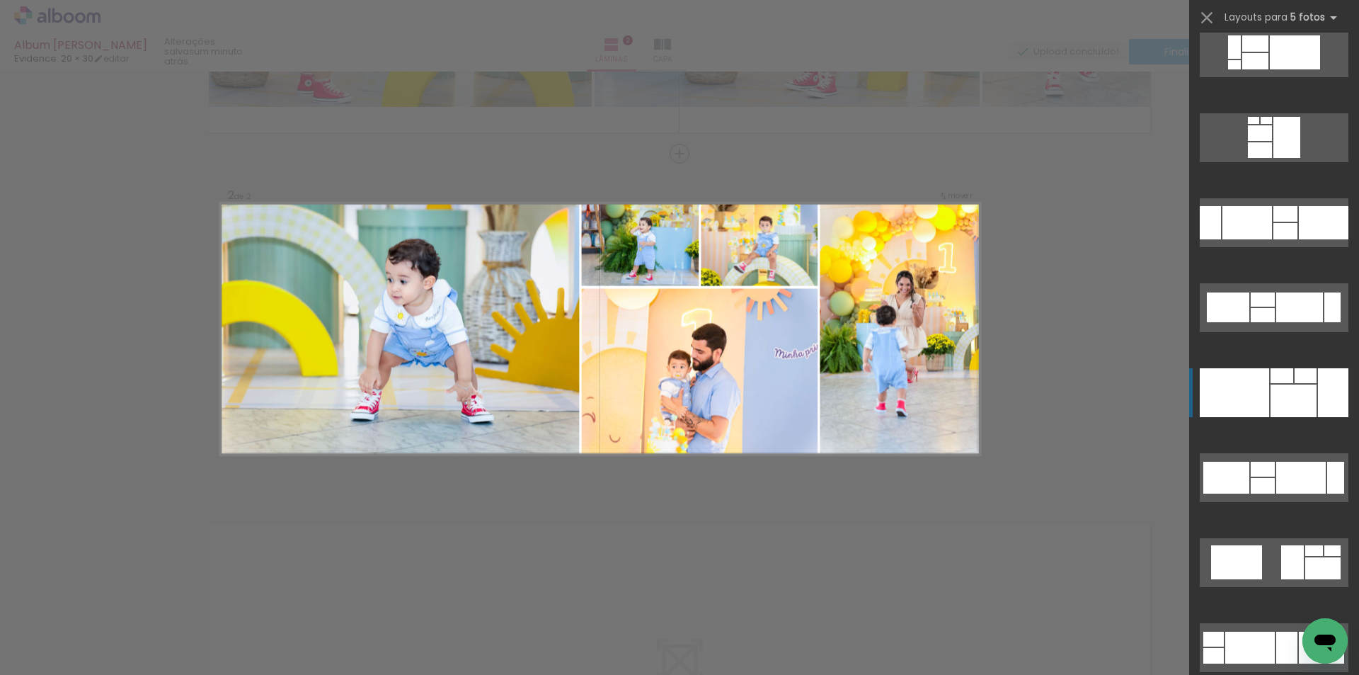
click at [1296, 377] on div at bounding box center [1306, 375] width 22 height 15
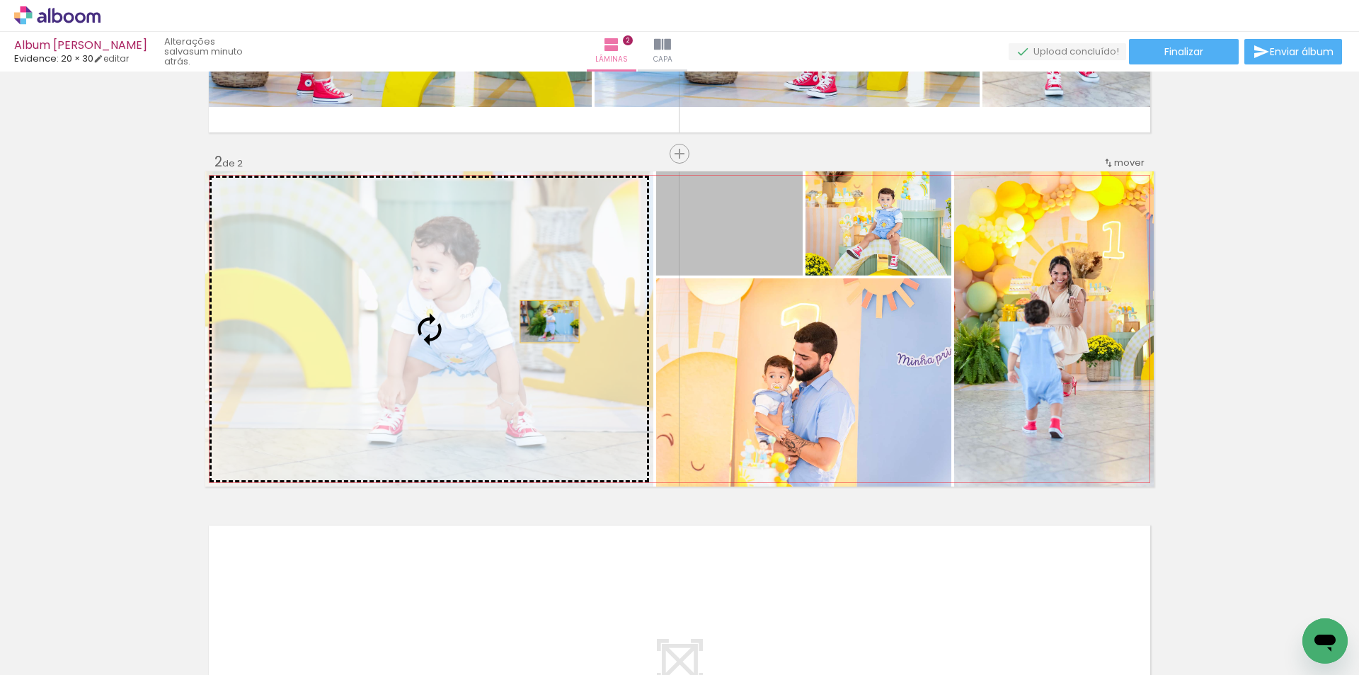
drag, startPoint x: 768, startPoint y: 246, endPoint x: 491, endPoint y: 348, distance: 295.0
click at [0, 0] on slot at bounding box center [0, 0] width 0 height 0
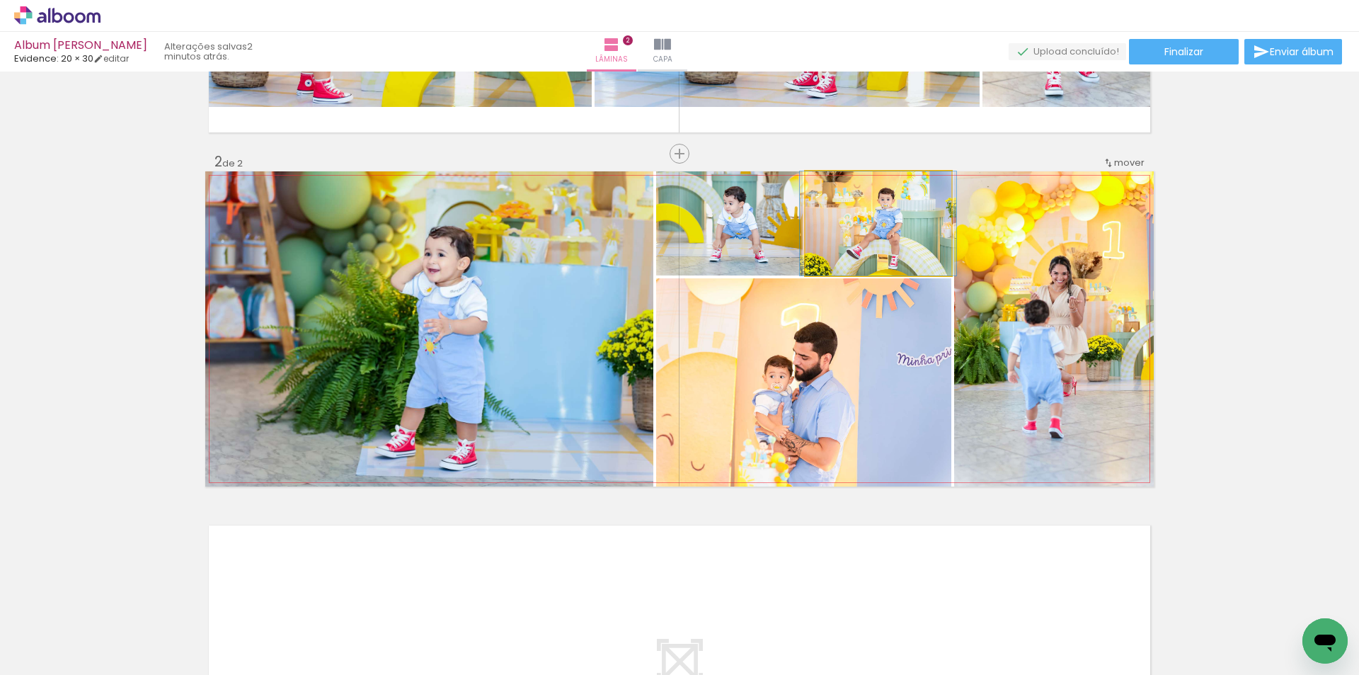
click at [884, 235] on quentale-photo at bounding box center [879, 223] width 146 height 104
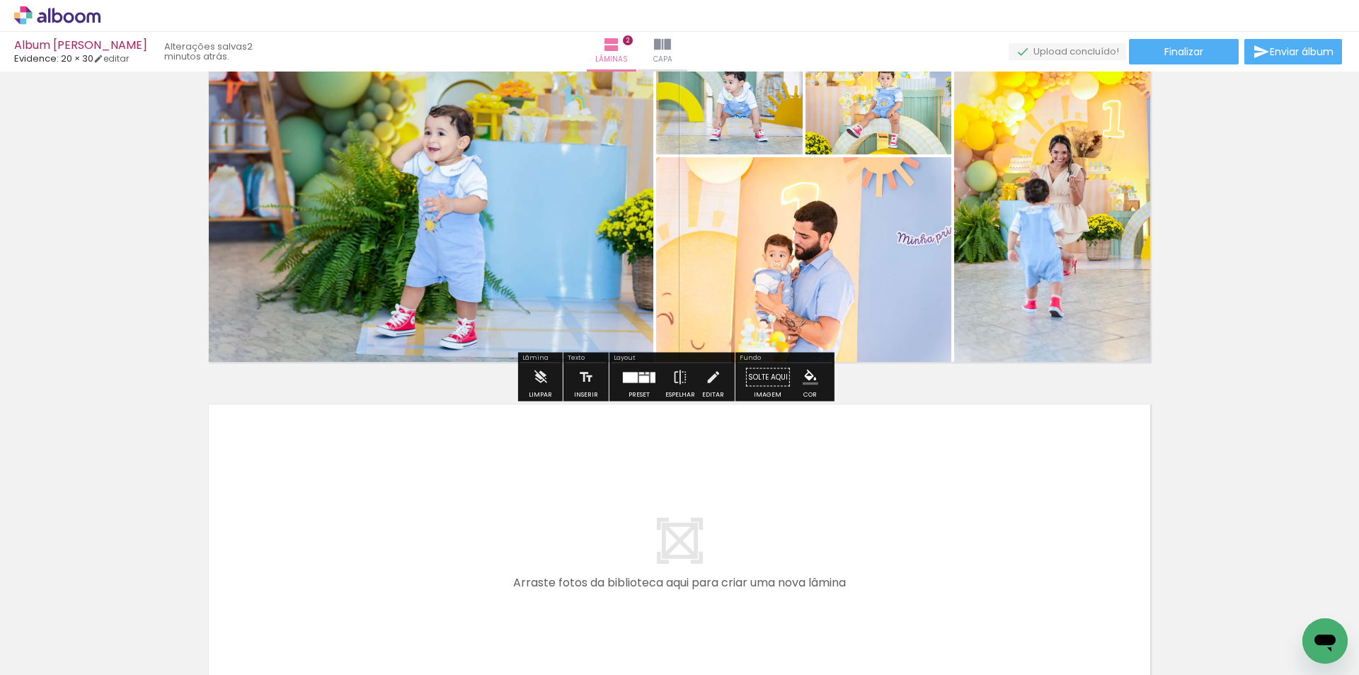
scroll to position [433, 0]
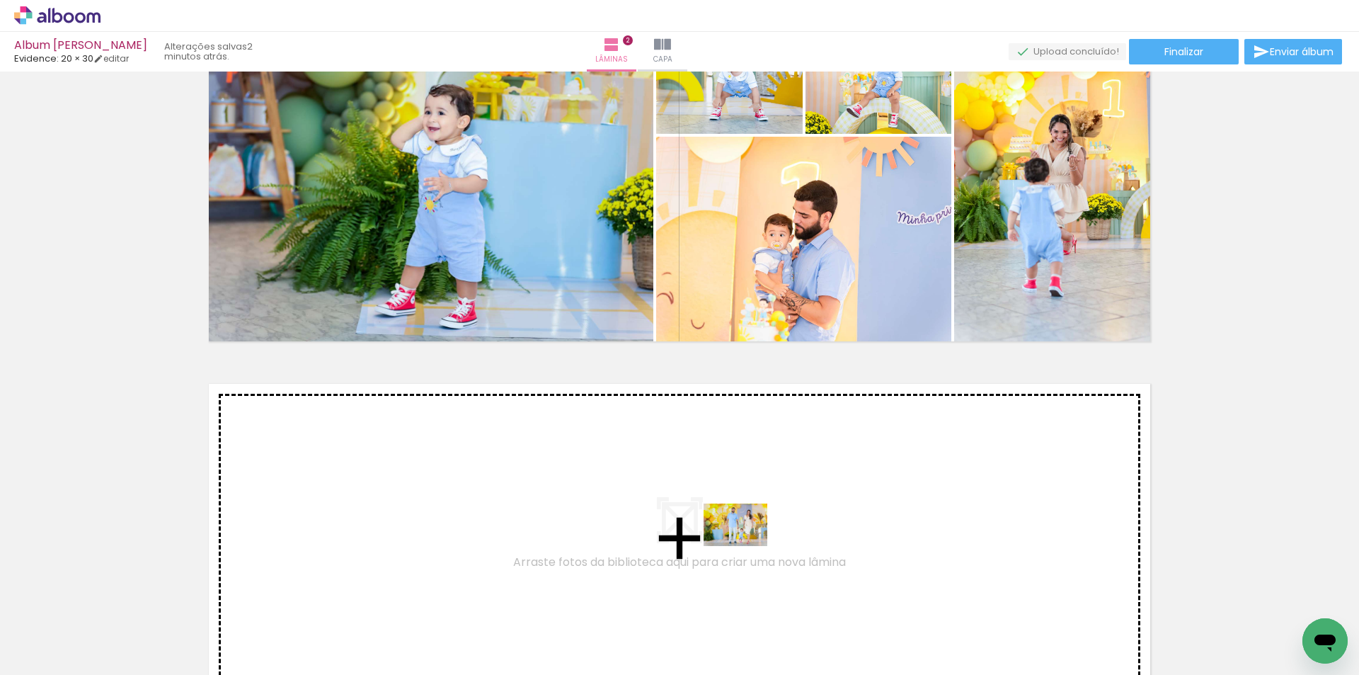
drag, startPoint x: 770, startPoint y: 620, endPoint x: 746, endPoint y: 546, distance: 77.5
click at [746, 546] on quentale-workspace at bounding box center [679, 337] width 1359 height 675
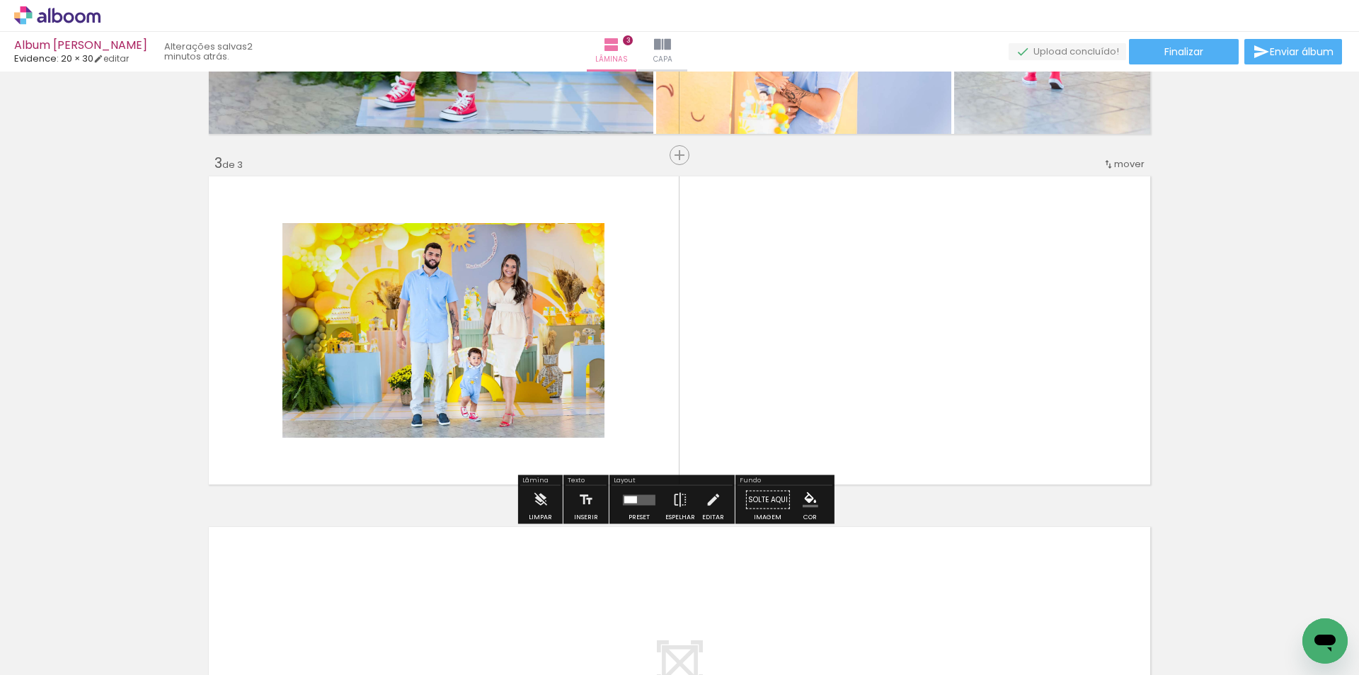
scroll to position [642, 0]
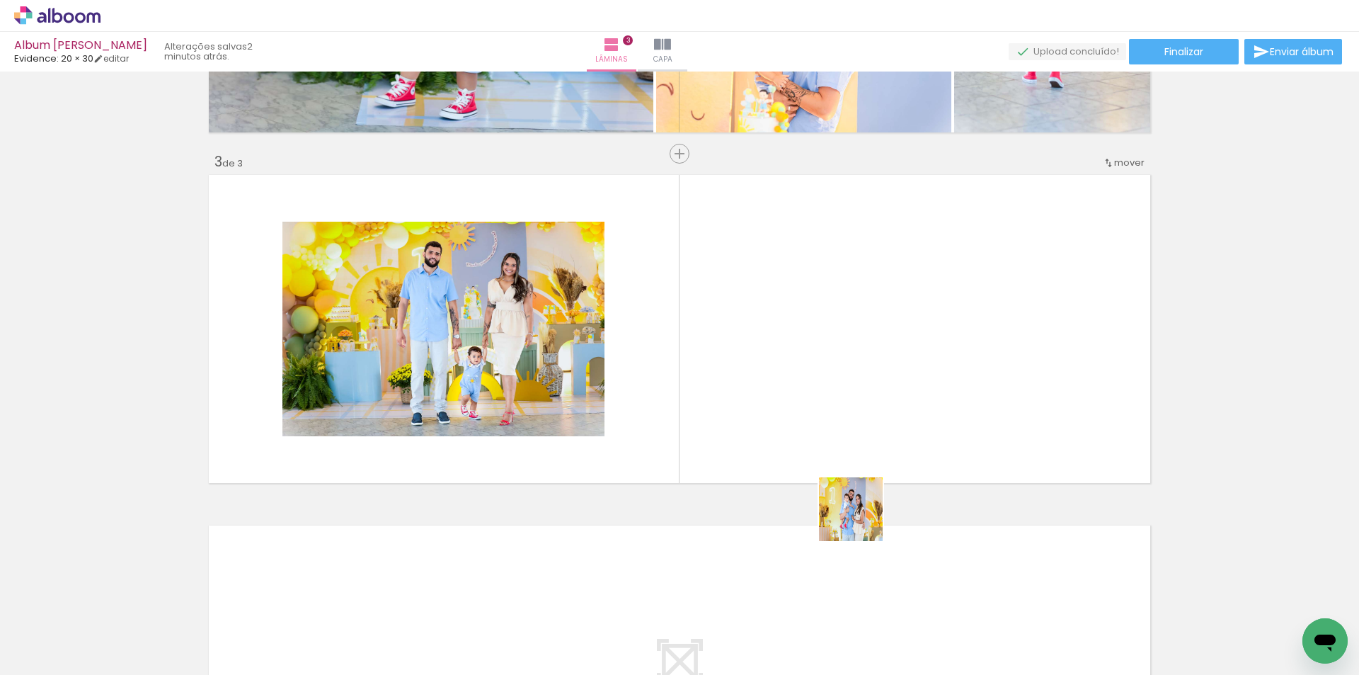
drag, startPoint x: 856, startPoint y: 639, endPoint x: 863, endPoint y: 417, distance: 221.7
click at [863, 417] on quentale-workspace at bounding box center [679, 337] width 1359 height 675
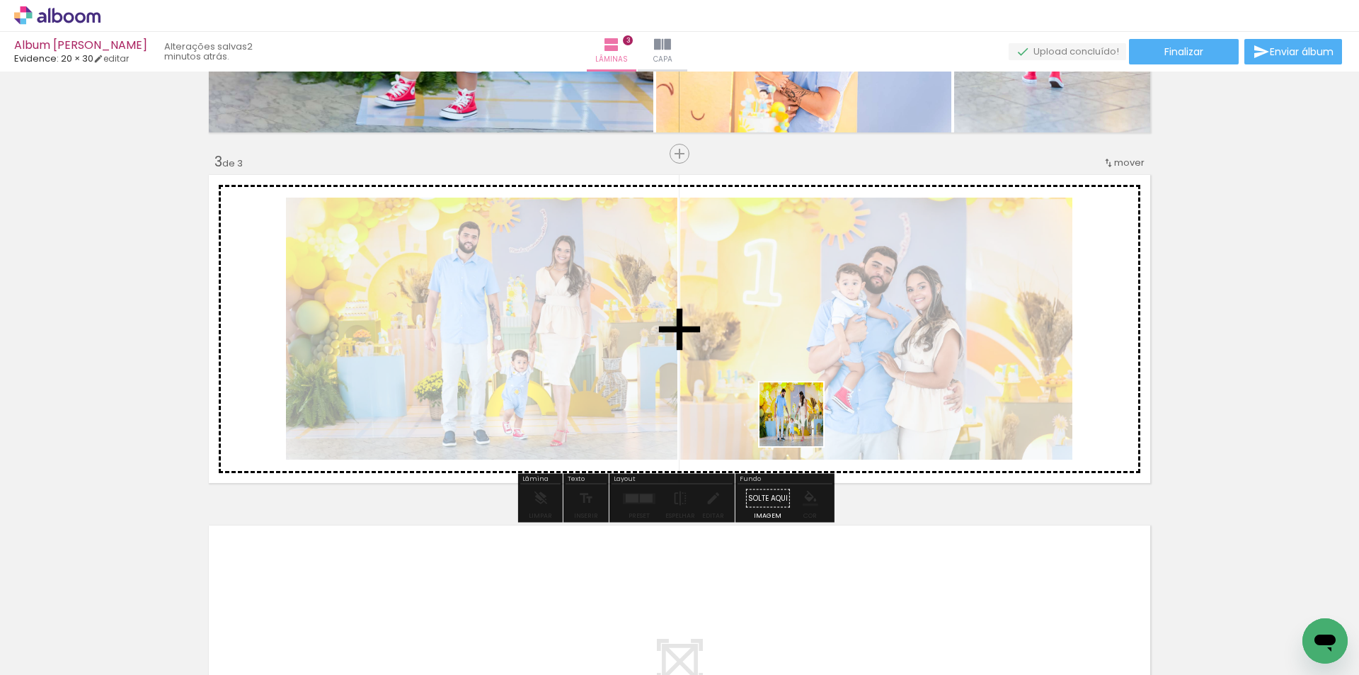
drag, startPoint x: 797, startPoint y: 634, endPoint x: 801, endPoint y: 389, distance: 245.7
click at [801, 389] on quentale-workspace at bounding box center [679, 337] width 1359 height 675
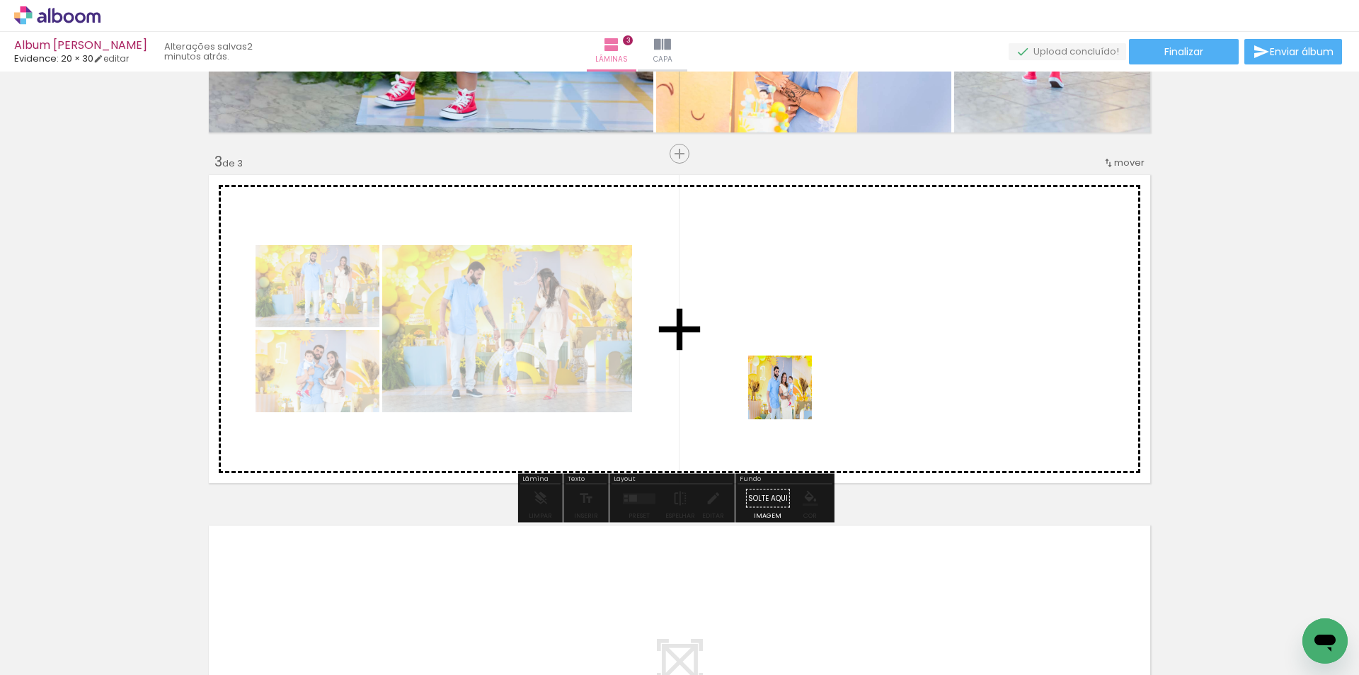
drag, startPoint x: 795, startPoint y: 646, endPoint x: 794, endPoint y: 367, distance: 279.0
click at [794, 367] on quentale-workspace at bounding box center [679, 337] width 1359 height 675
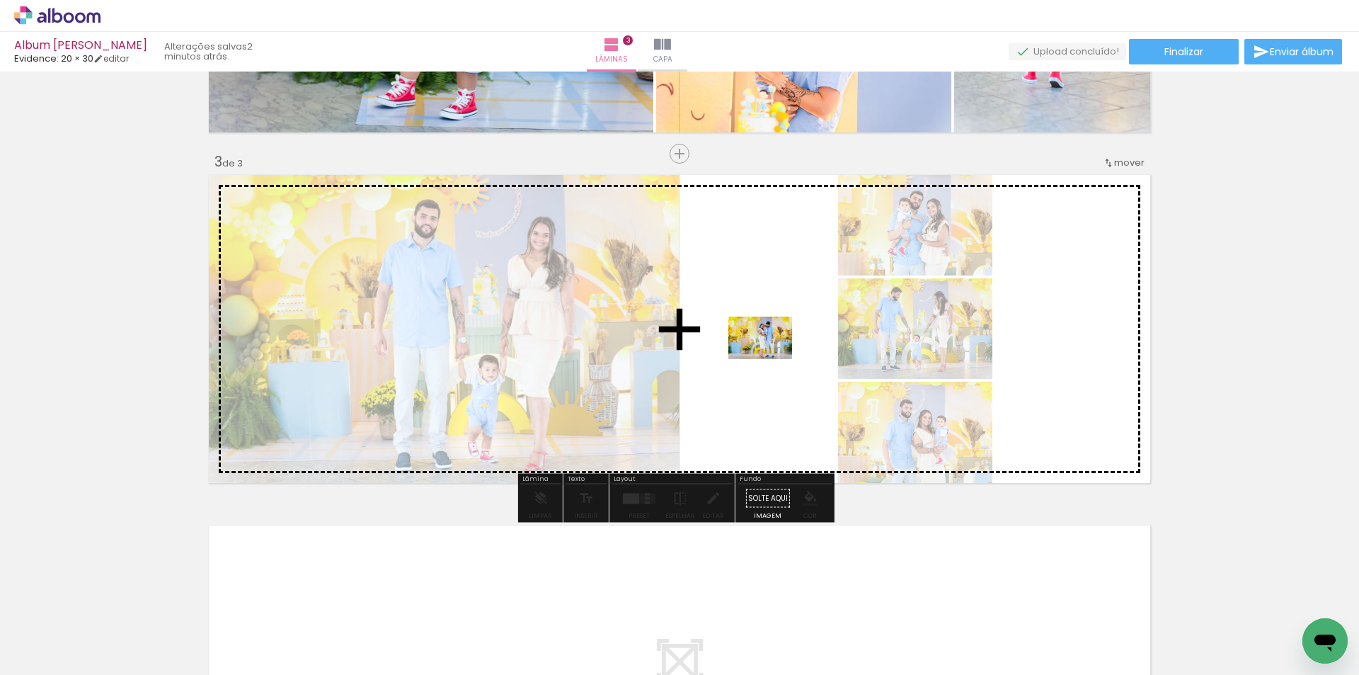
drag, startPoint x: 785, startPoint y: 642, endPoint x: 771, endPoint y: 359, distance: 283.5
click at [771, 359] on quentale-workspace at bounding box center [679, 337] width 1359 height 675
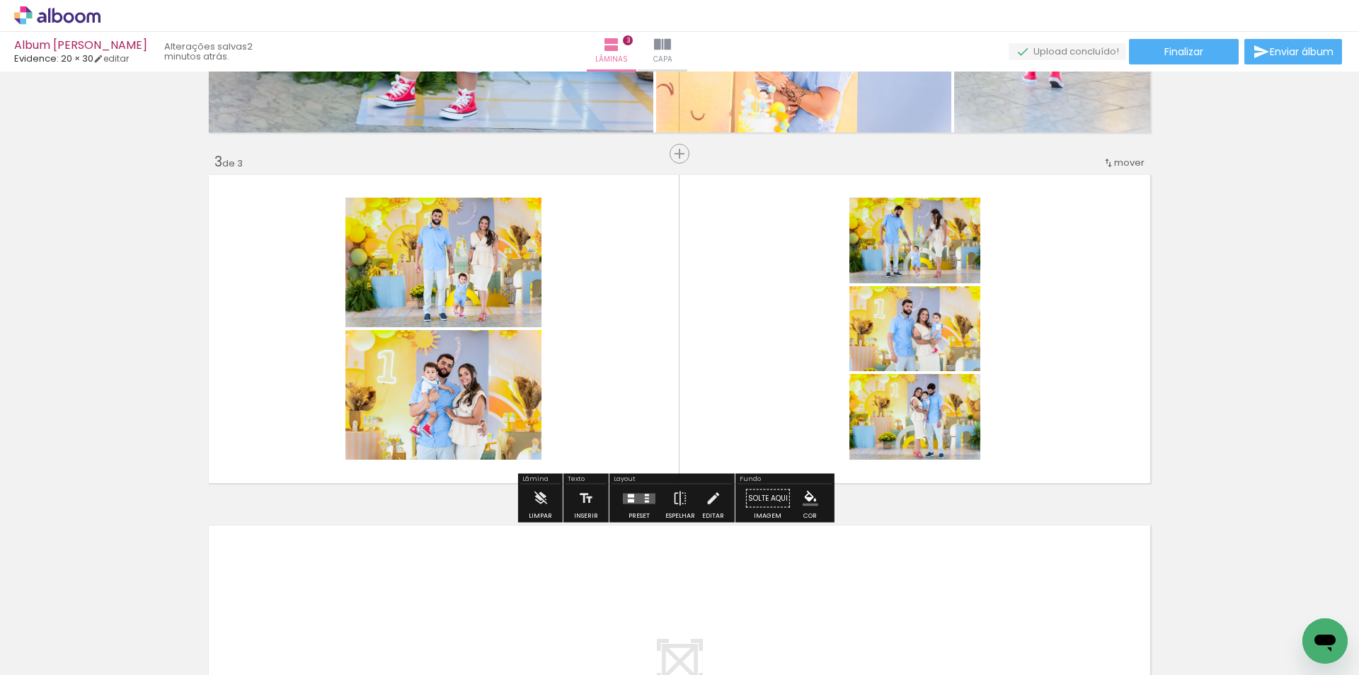
click at [651, 498] on div at bounding box center [639, 498] width 38 height 28
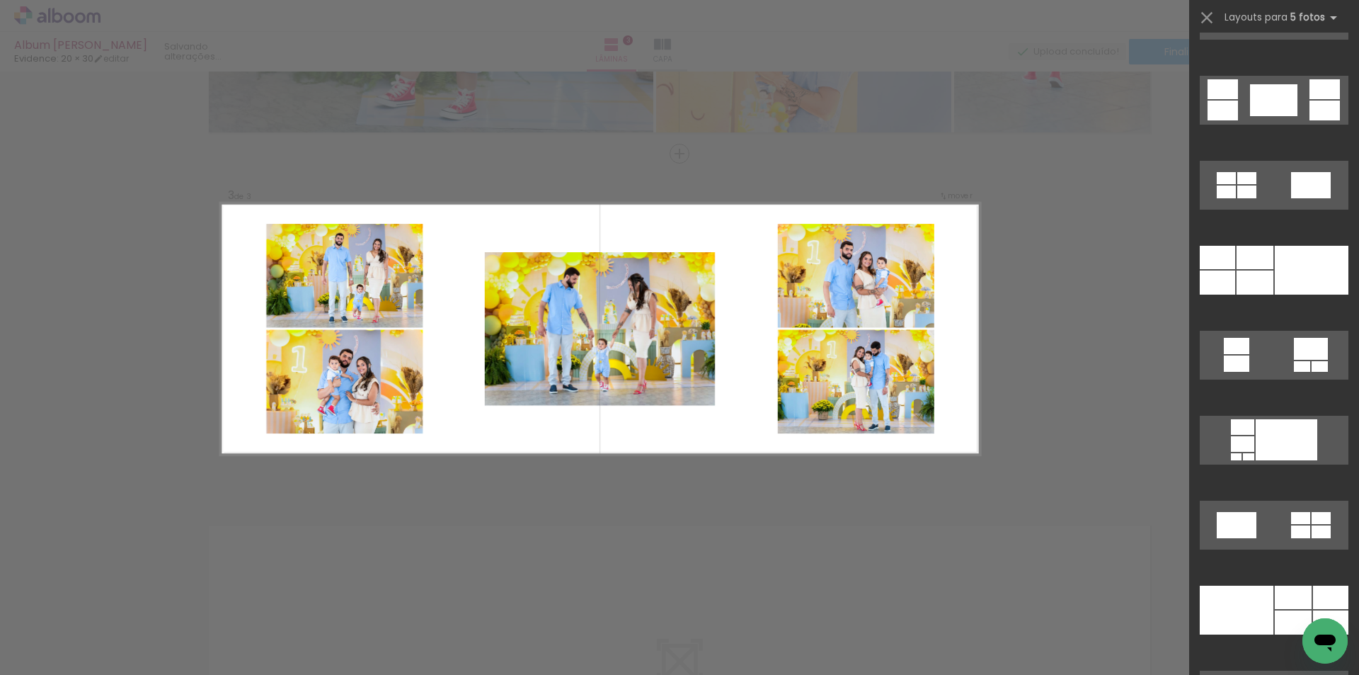
scroll to position [2266, 0]
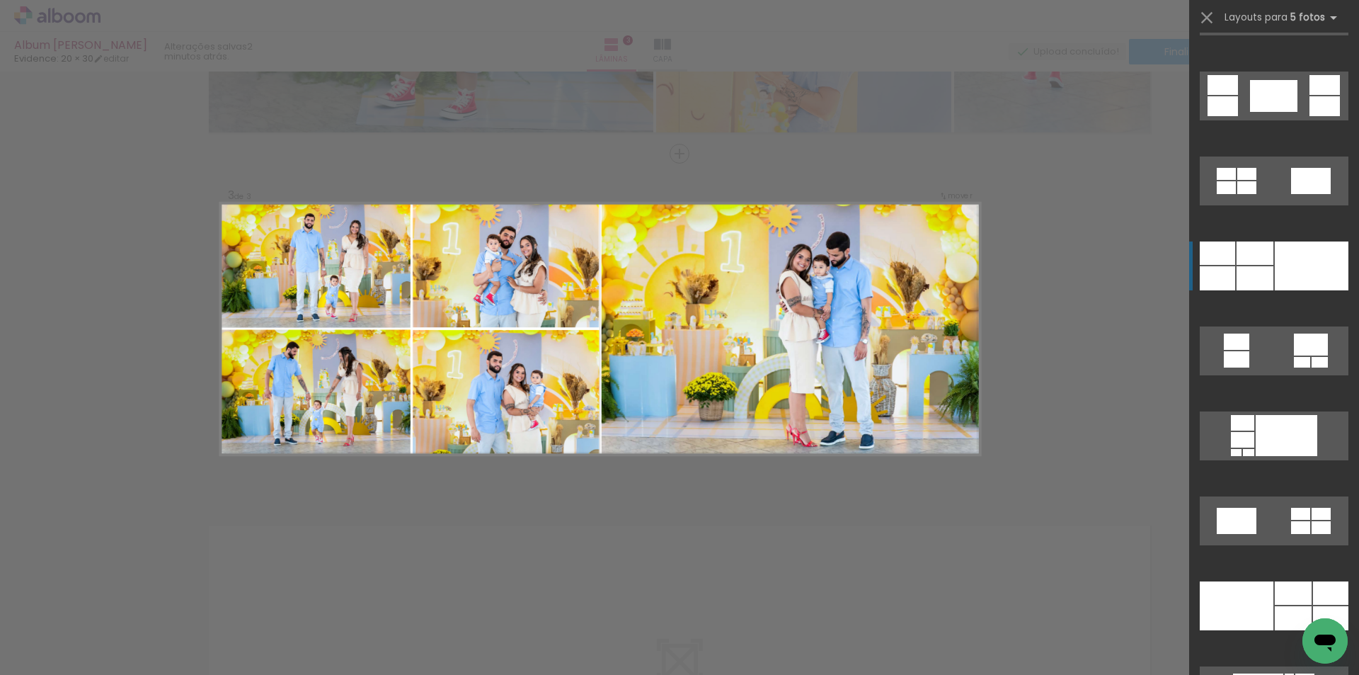
click at [1288, 277] on div at bounding box center [1312, 265] width 74 height 49
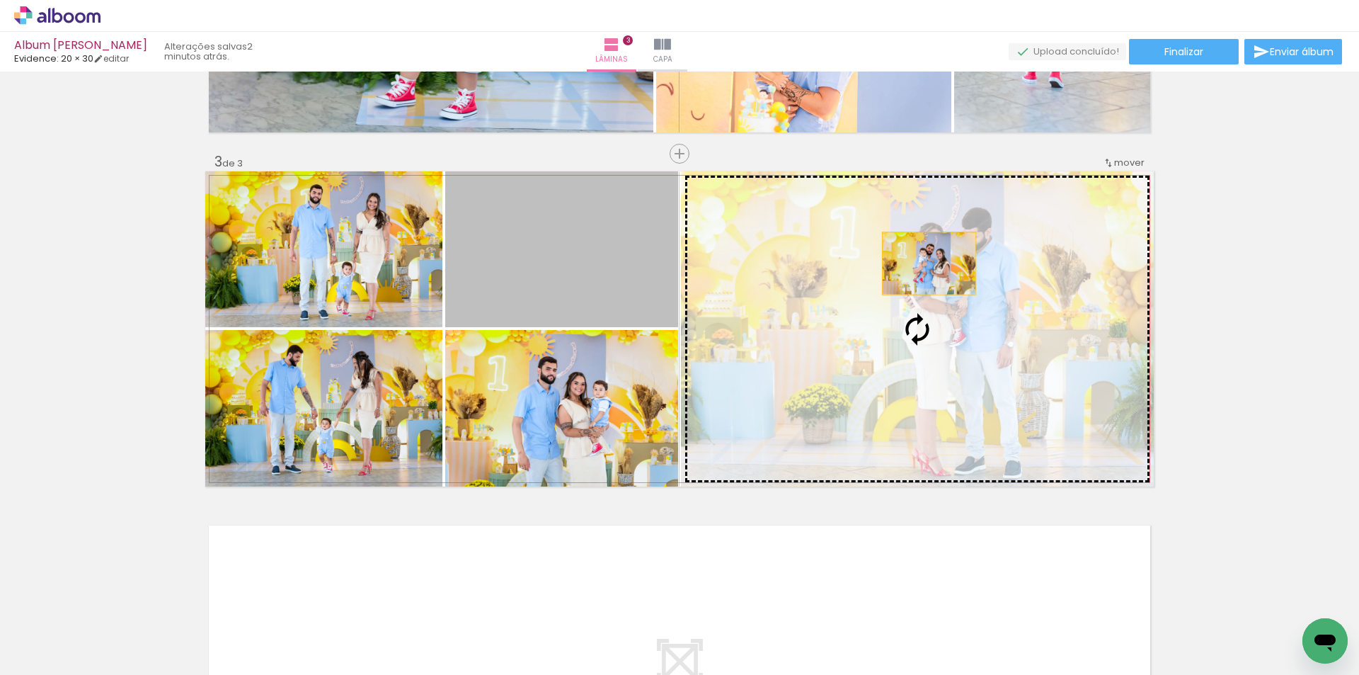
drag, startPoint x: 540, startPoint y: 263, endPoint x: 924, endPoint y: 263, distance: 383.8
click at [0, 0] on slot at bounding box center [0, 0] width 0 height 0
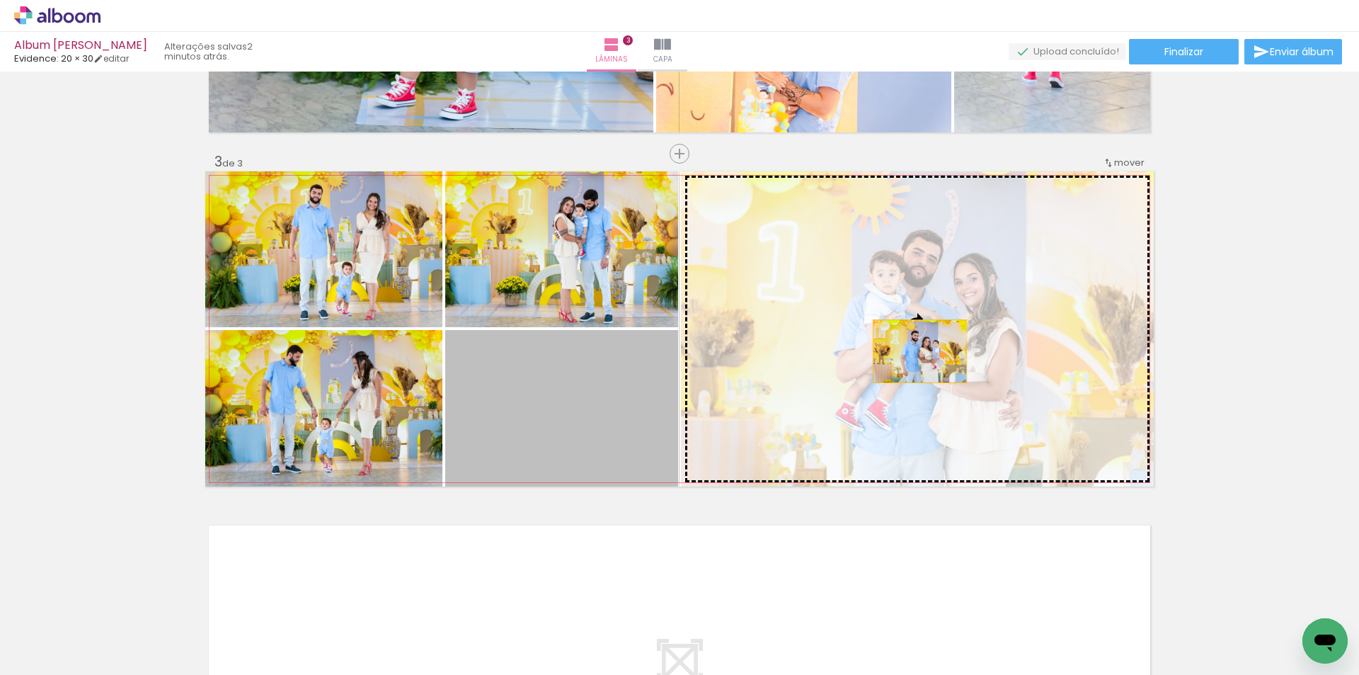
drag, startPoint x: 596, startPoint y: 414, endPoint x: 916, endPoint y: 355, distance: 325.5
click at [0, 0] on slot at bounding box center [0, 0] width 0 height 0
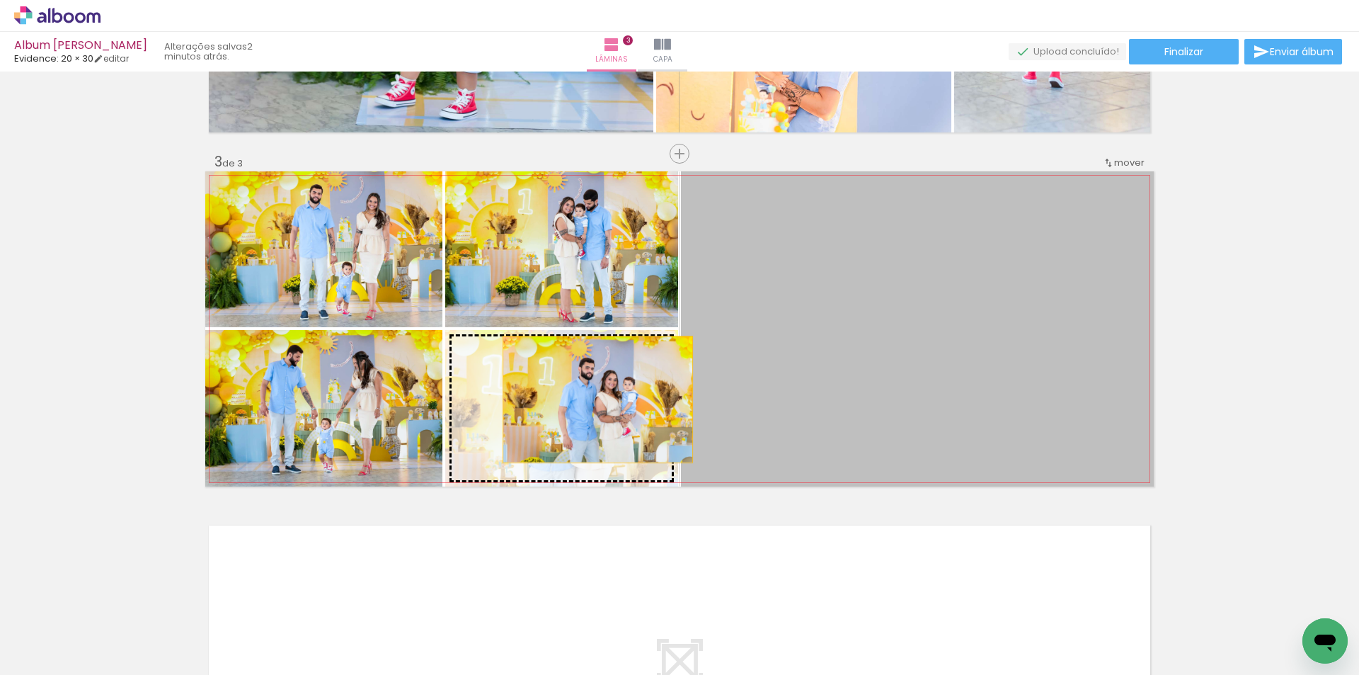
drag, startPoint x: 879, startPoint y: 360, endPoint x: 559, endPoint y: 409, distance: 323.9
click at [0, 0] on slot at bounding box center [0, 0] width 0 height 0
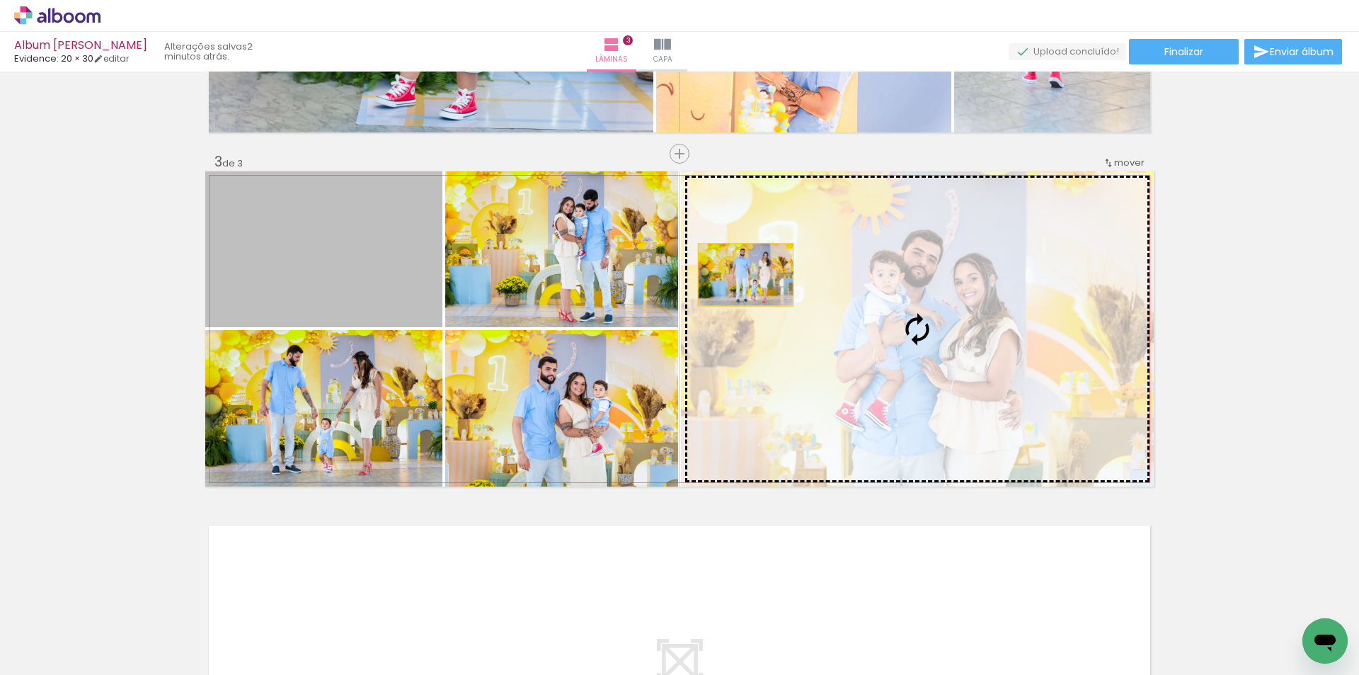
drag, startPoint x: 410, startPoint y: 281, endPoint x: 807, endPoint y: 277, distance: 397.2
click at [0, 0] on slot at bounding box center [0, 0] width 0 height 0
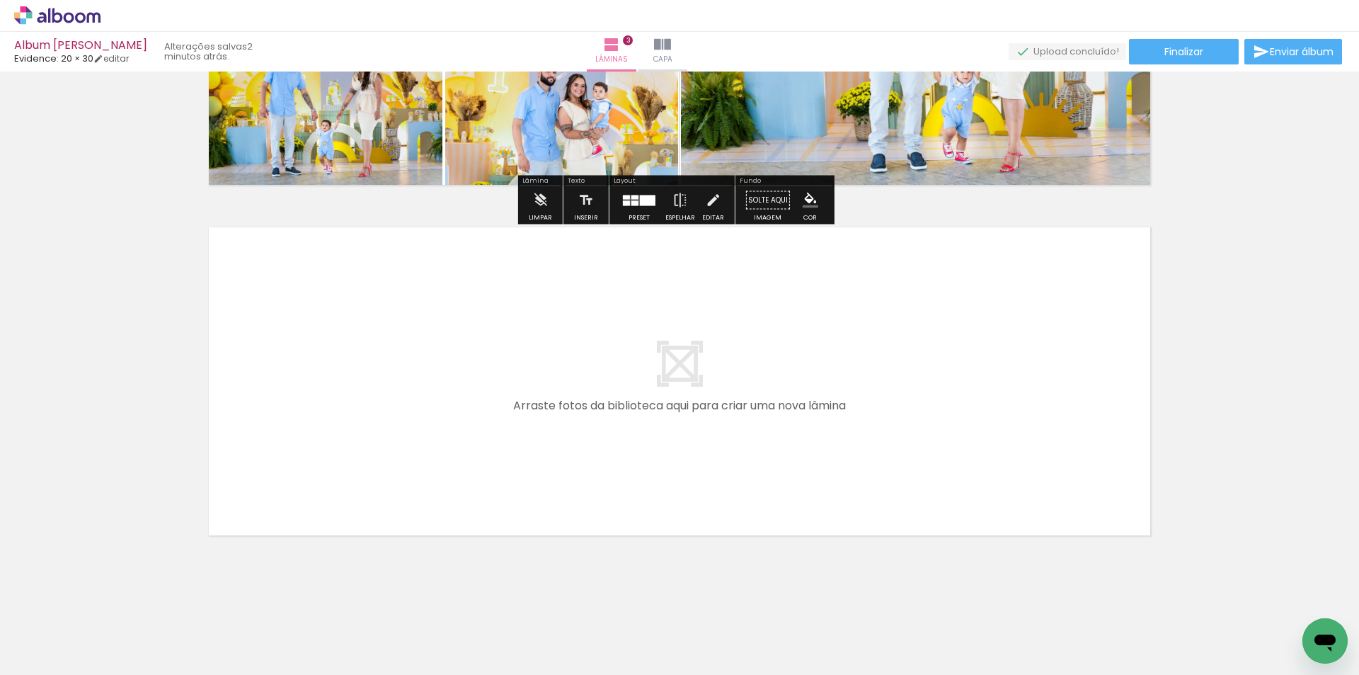
scroll to position [942, 0]
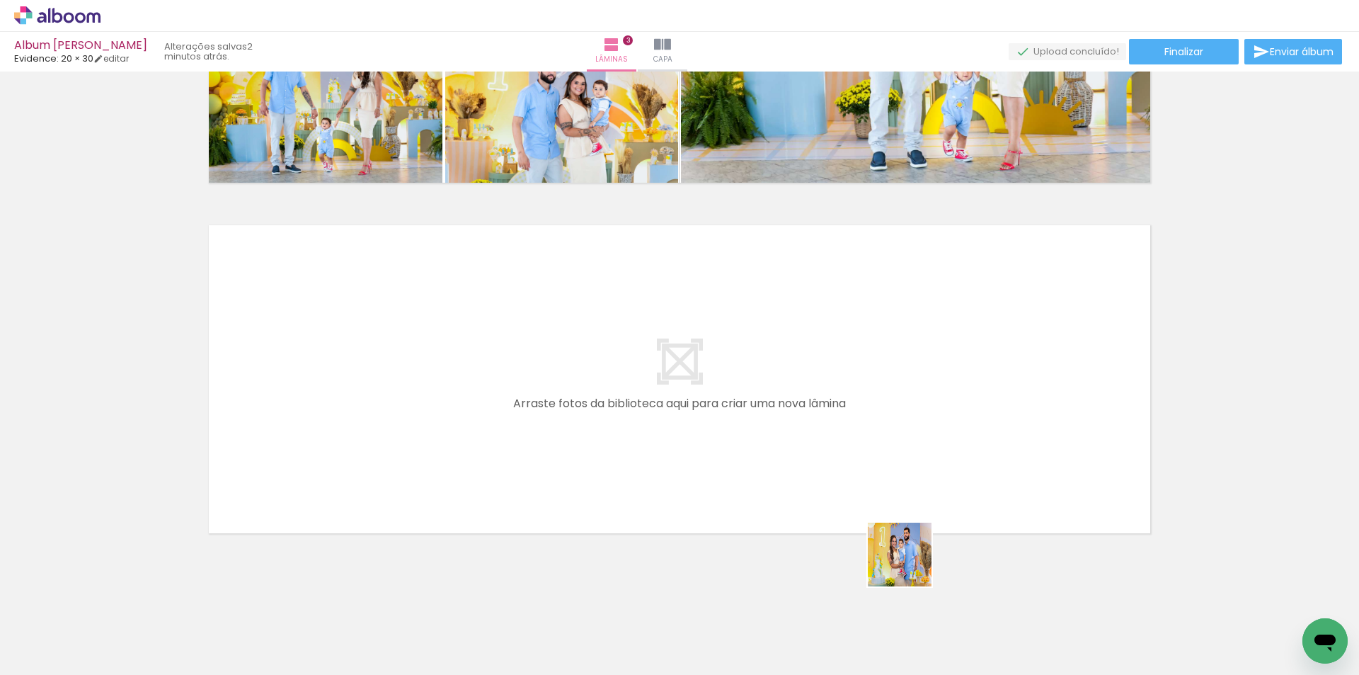
drag, startPoint x: 942, startPoint y: 627, endPoint x: 826, endPoint y: 445, distance: 216.1
click at [826, 445] on quentale-workspace at bounding box center [679, 337] width 1359 height 675
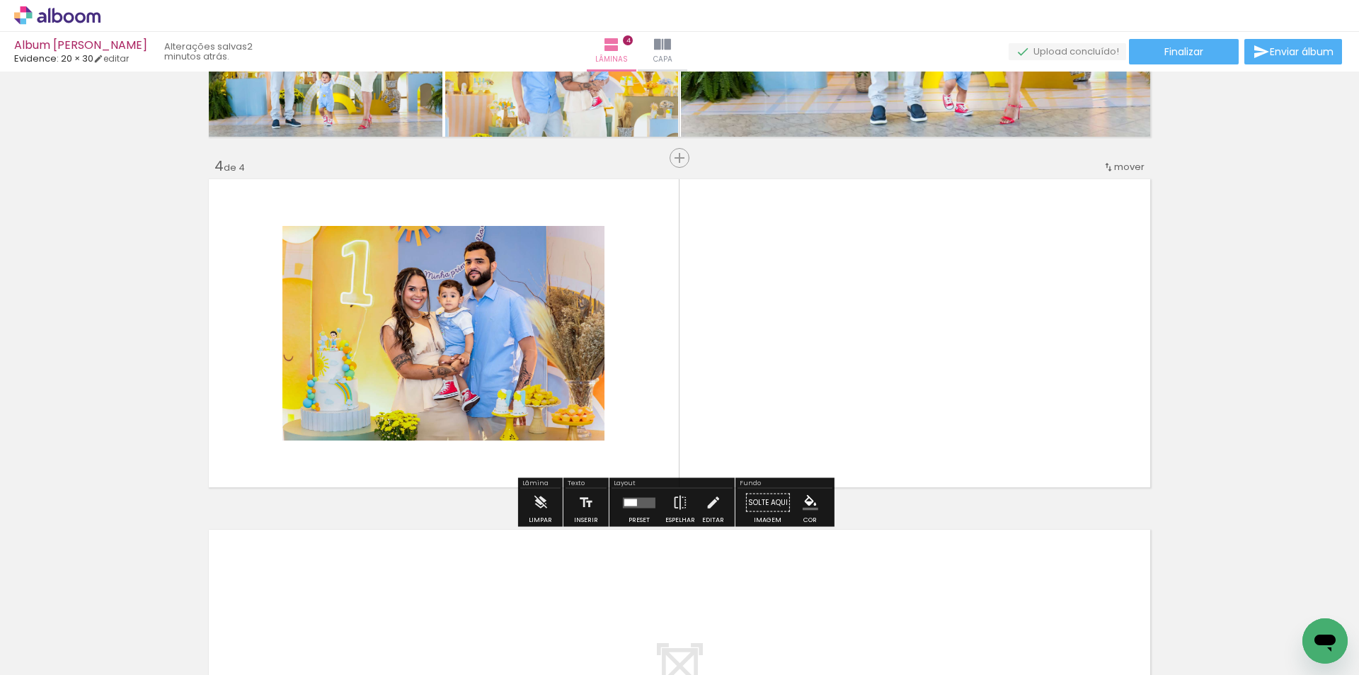
scroll to position [993, 0]
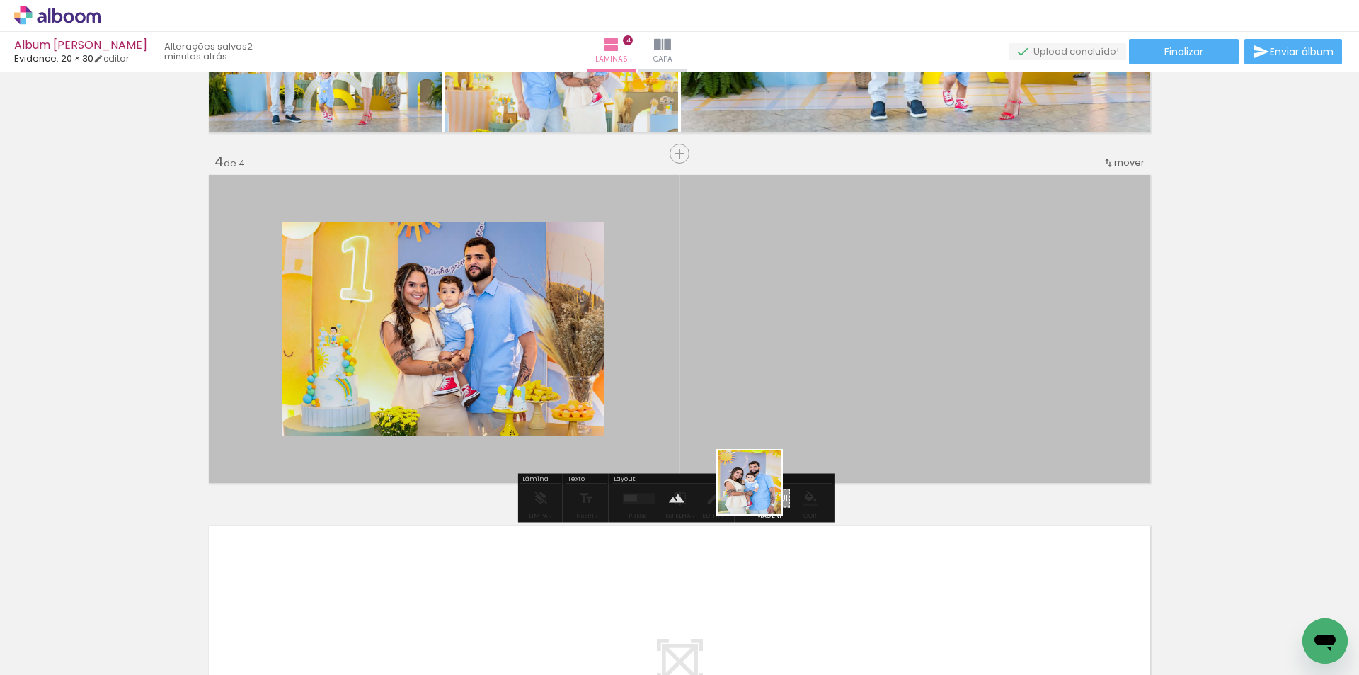
drag, startPoint x: 777, startPoint y: 623, endPoint x: 785, endPoint y: 447, distance: 175.8
click at [766, 428] on quentale-workspace at bounding box center [679, 337] width 1359 height 675
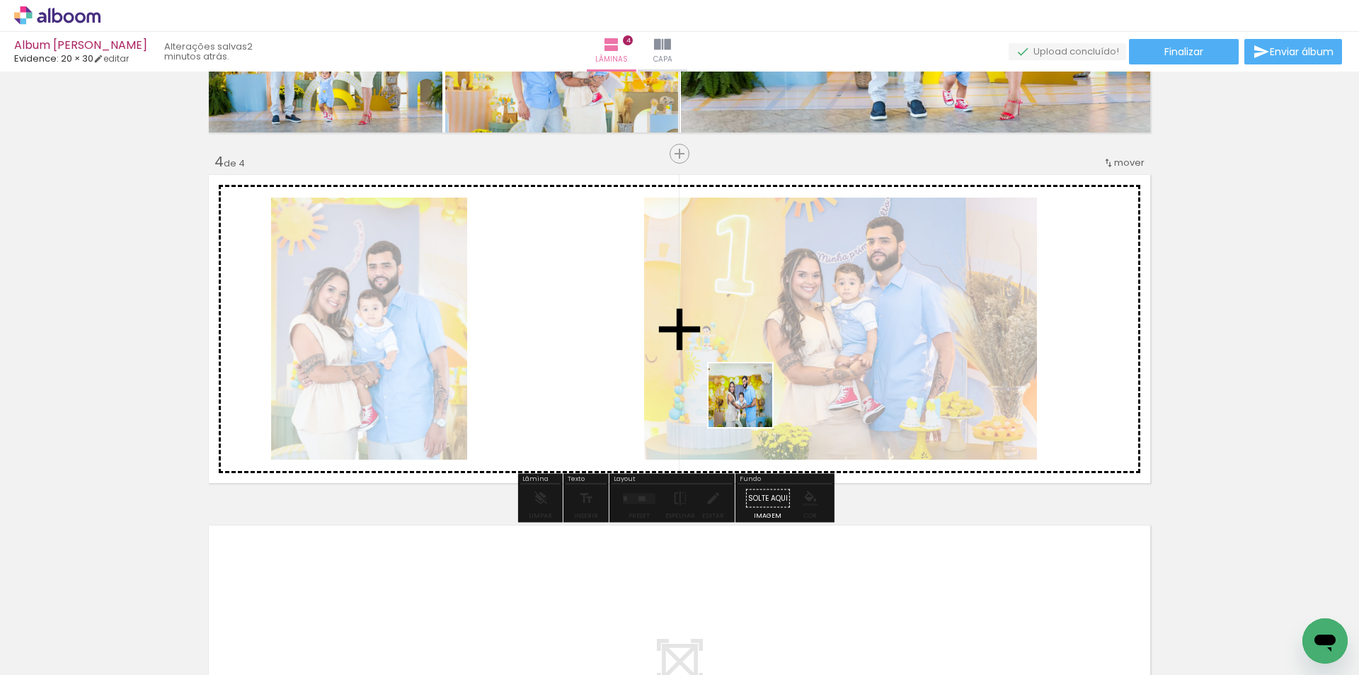
drag, startPoint x: 785, startPoint y: 634, endPoint x: 800, endPoint y: 473, distance: 162.2
click at [748, 378] on quentale-workspace at bounding box center [679, 337] width 1359 height 675
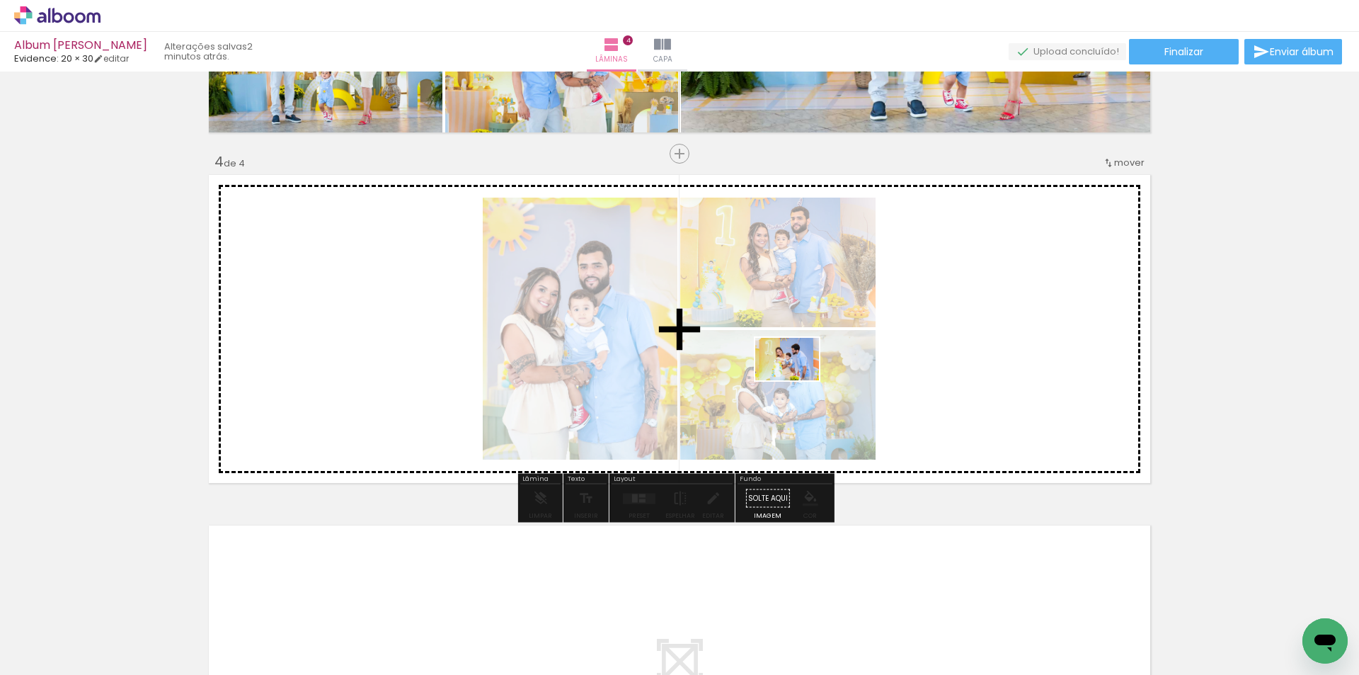
drag, startPoint x: 796, startPoint y: 641, endPoint x: 798, endPoint y: 380, distance: 260.6
click at [798, 380] on quentale-workspace at bounding box center [679, 337] width 1359 height 675
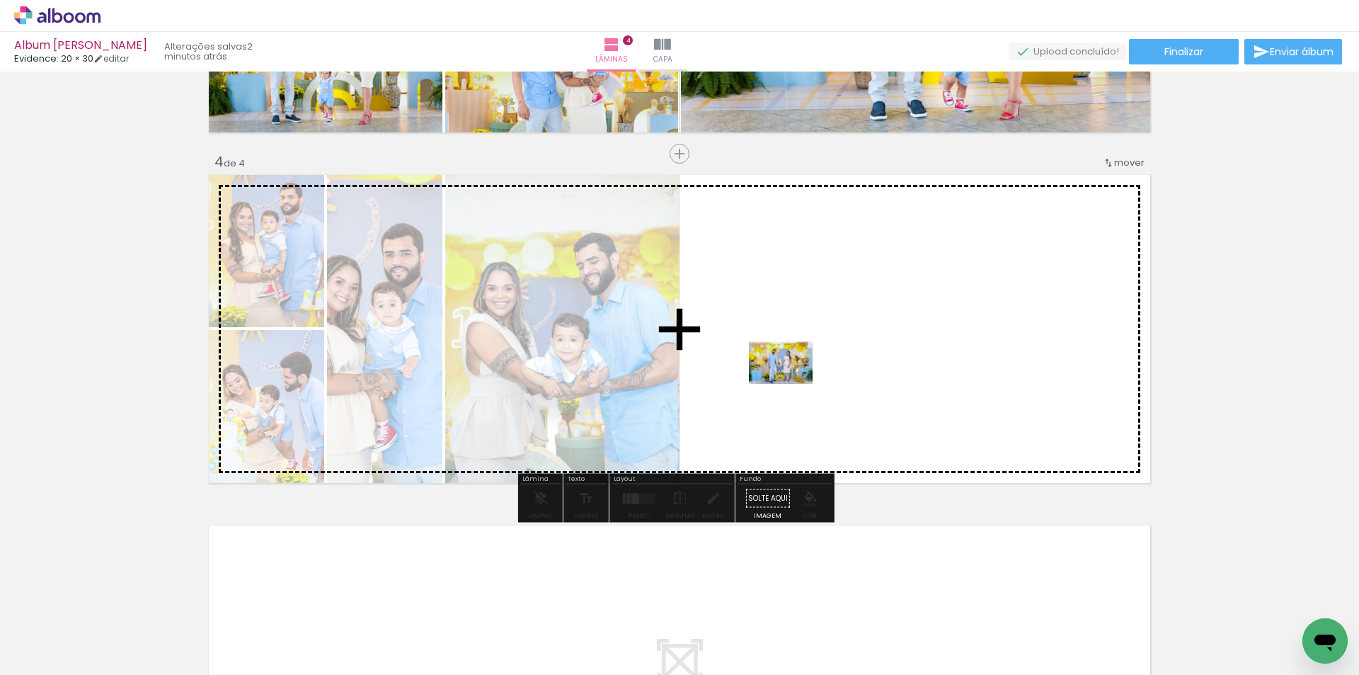
drag, startPoint x: 797, startPoint y: 643, endPoint x: 792, endPoint y: 346, distance: 297.4
click at [792, 346] on quentale-workspace at bounding box center [679, 337] width 1359 height 675
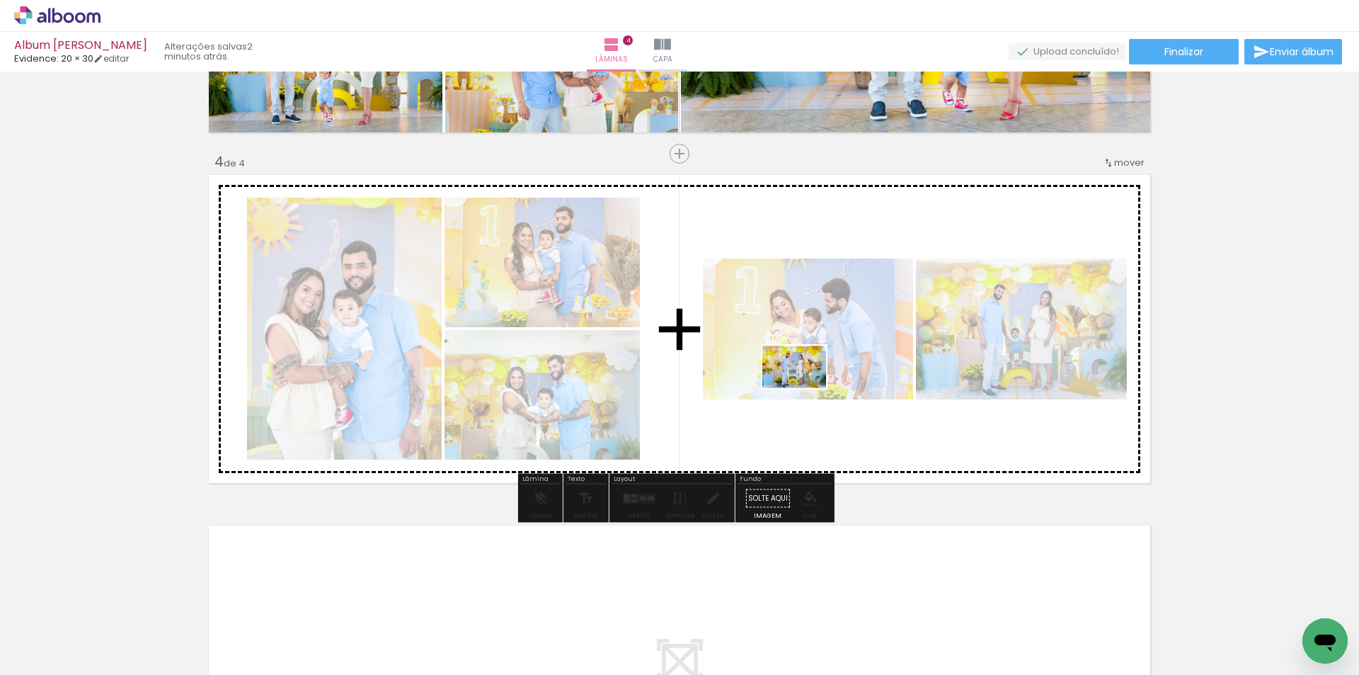
drag, startPoint x: 786, startPoint y: 632, endPoint x: 805, endPoint y: 385, distance: 247.8
click at [805, 385] on quentale-workspace at bounding box center [679, 337] width 1359 height 675
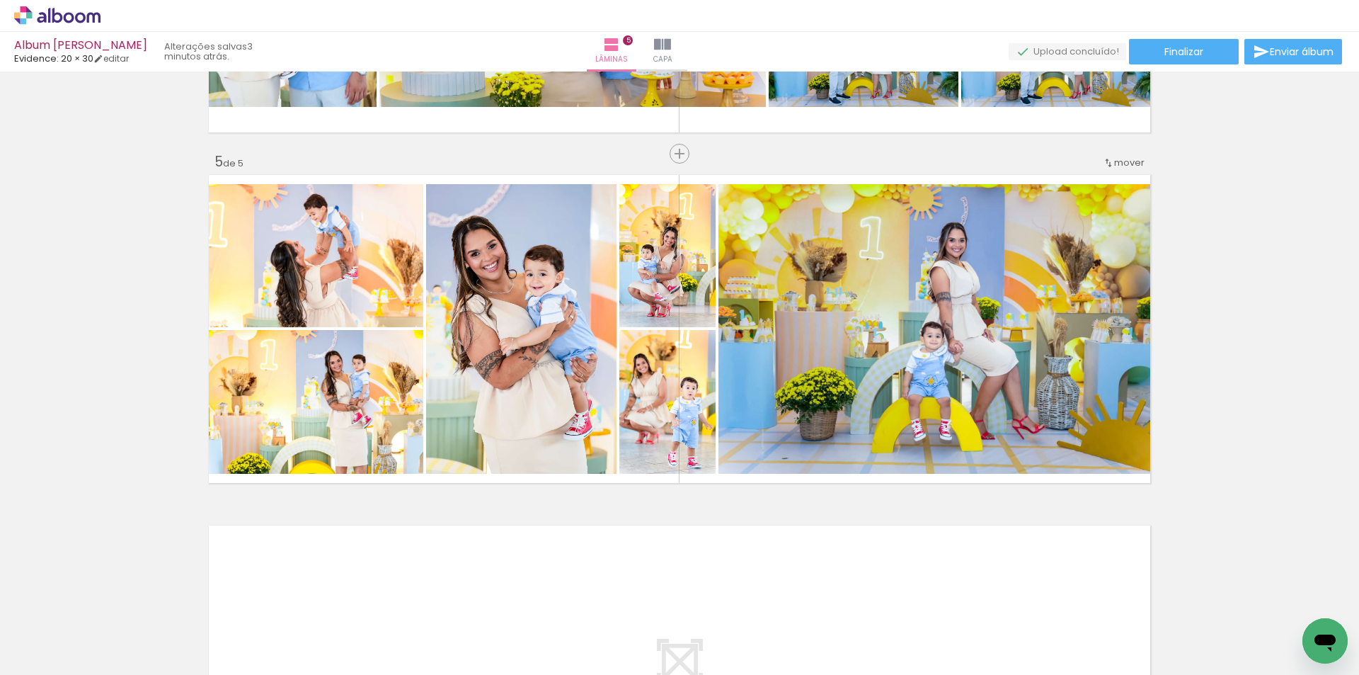
scroll to position [1464, 0]
